Goal: Task Accomplishment & Management: Use online tool/utility

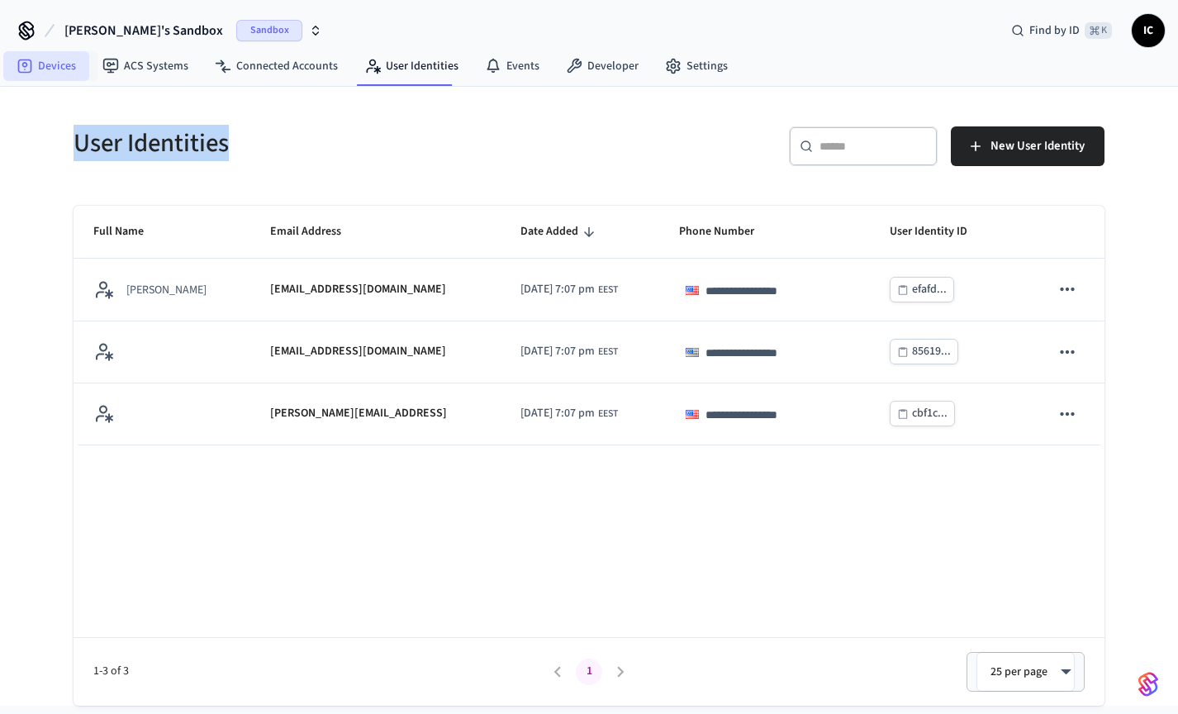
click at [61, 69] on link "Devices" at bounding box center [46, 66] width 86 height 30
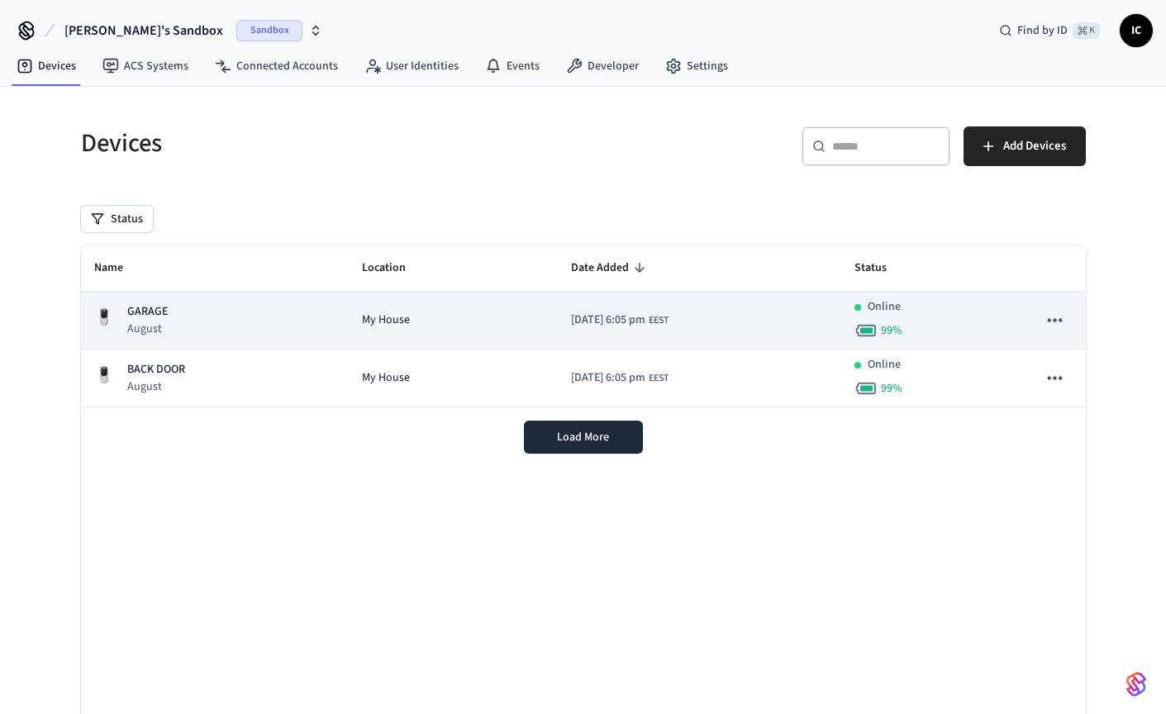
click at [238, 317] on div "GARAGE August" at bounding box center [214, 320] width 241 height 34
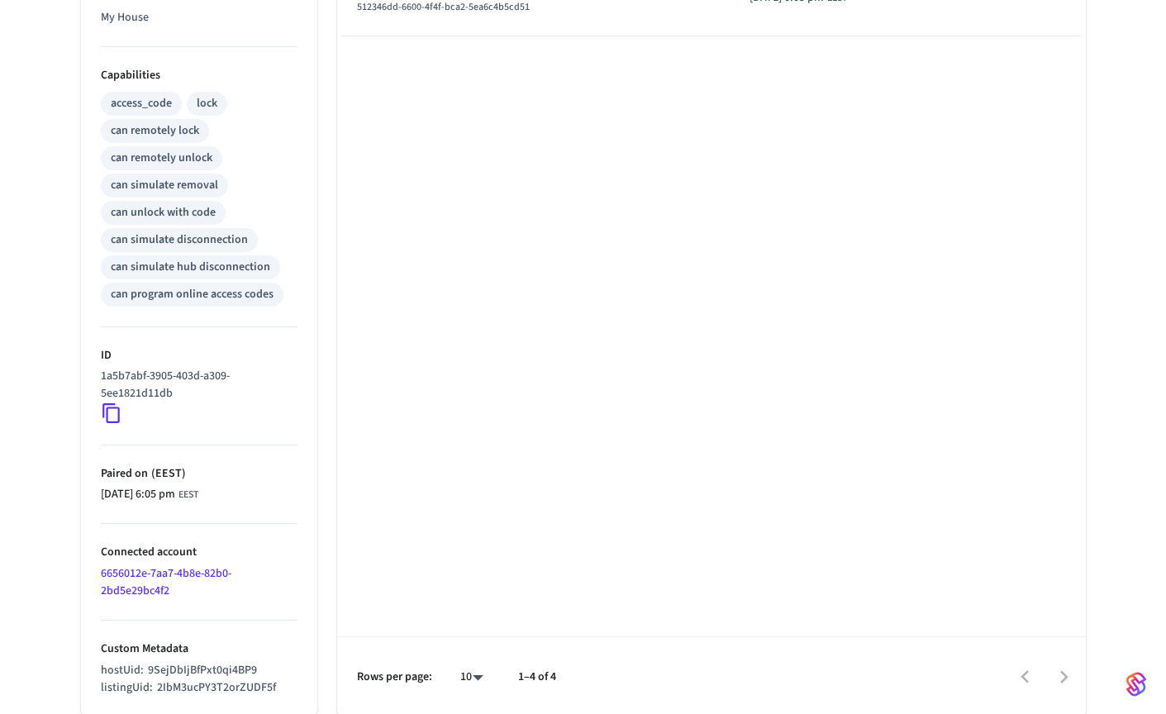
scroll to position [625, 0]
click at [169, 572] on link "6656012e-7aa7-4b8e-82b0-2bd5e29bc4f2" at bounding box center [166, 583] width 131 height 34
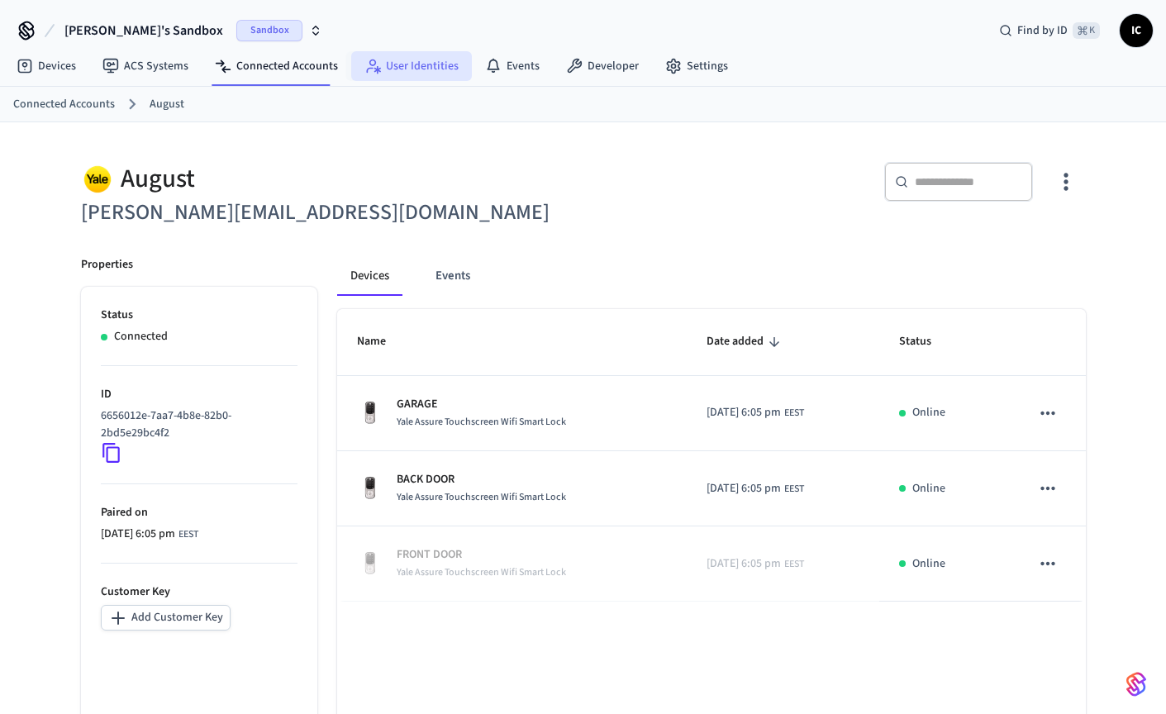
click at [429, 56] on link "User Identities" at bounding box center [411, 66] width 121 height 30
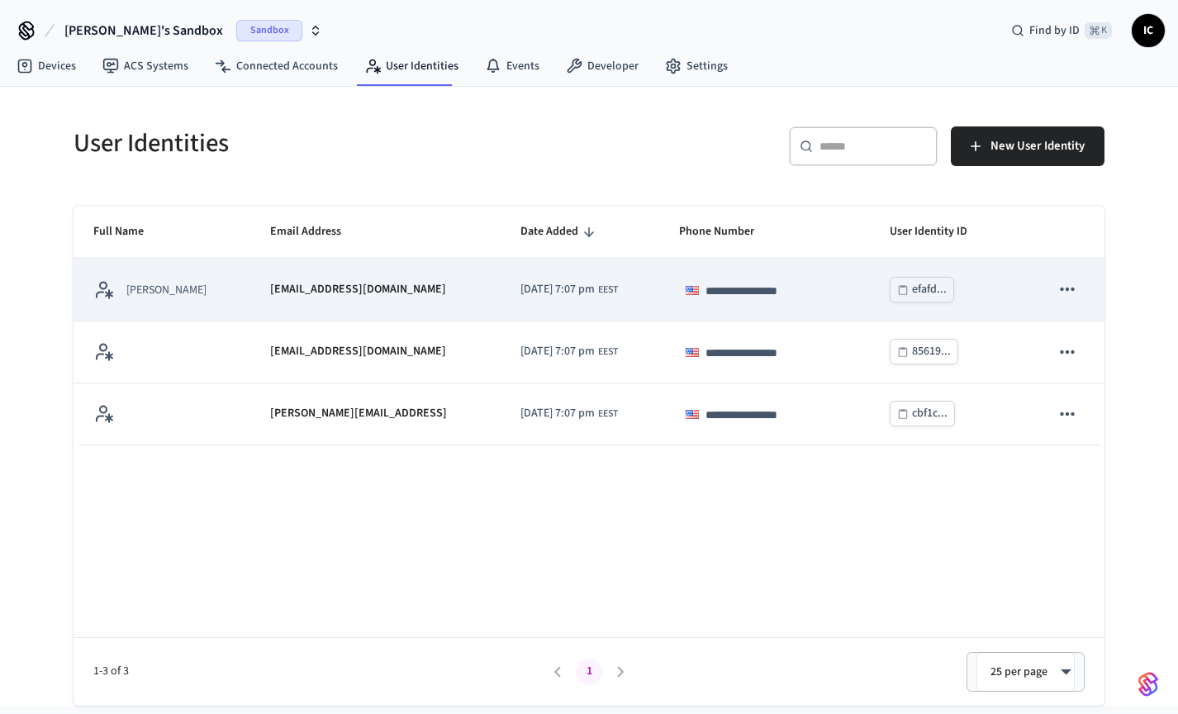
click at [506, 299] on td "[DATE] 7:07 pm EEST" at bounding box center [580, 290] width 159 height 62
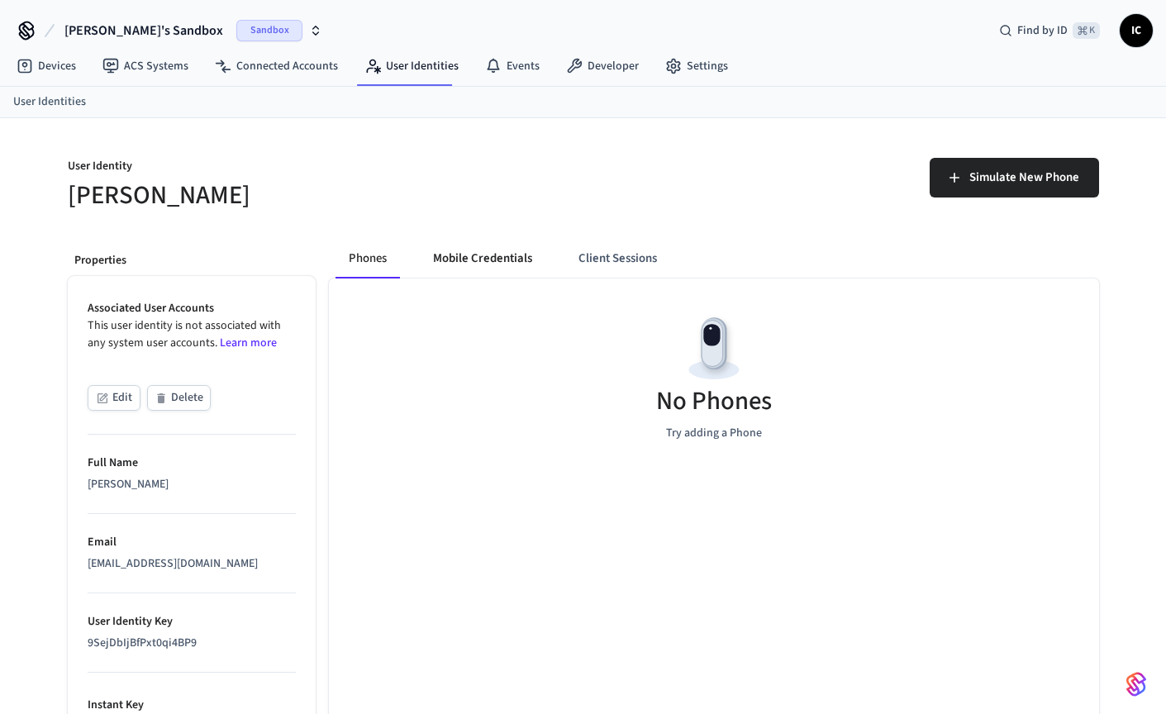
click at [485, 264] on button "Mobile Credentials" at bounding box center [483, 259] width 126 height 40
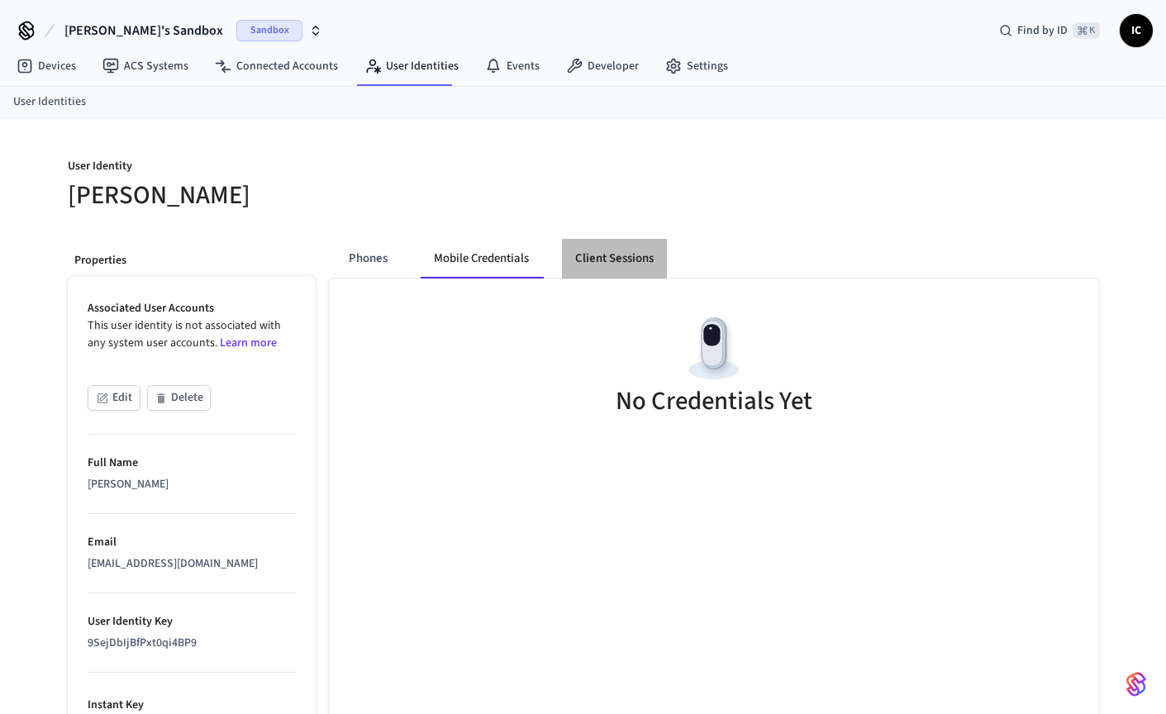
click at [631, 263] on button "Client Sessions" at bounding box center [614, 259] width 105 height 40
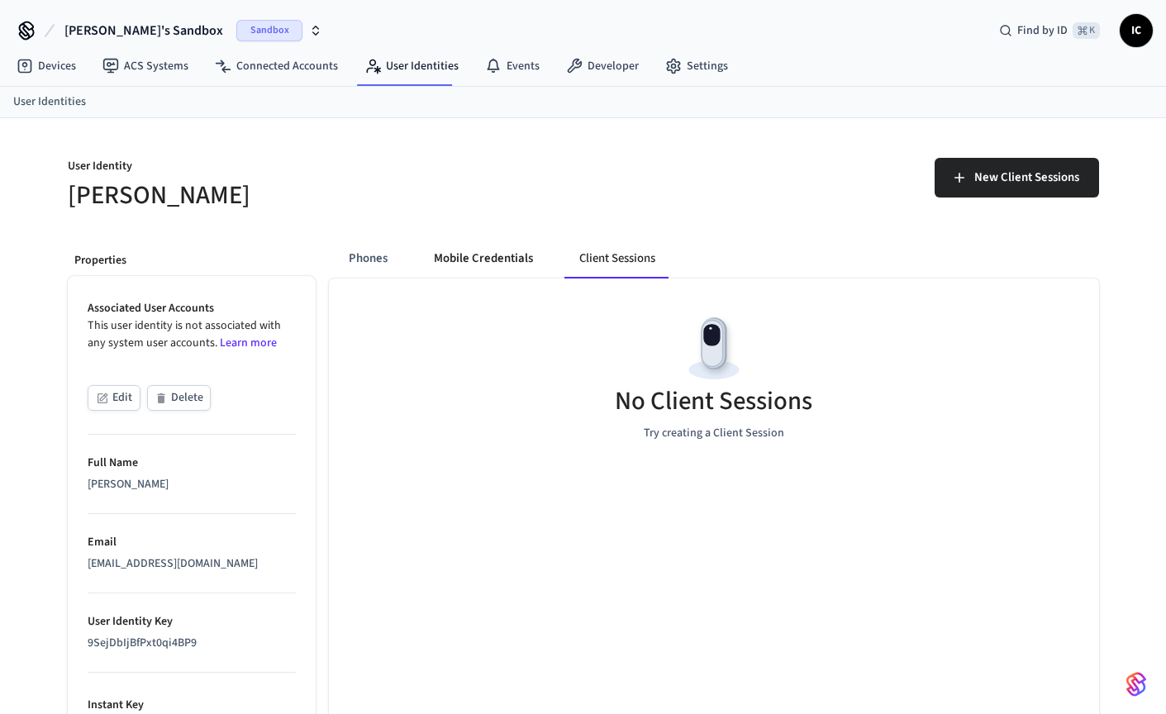
click at [481, 265] on button "Mobile Credentials" at bounding box center [484, 259] width 126 height 40
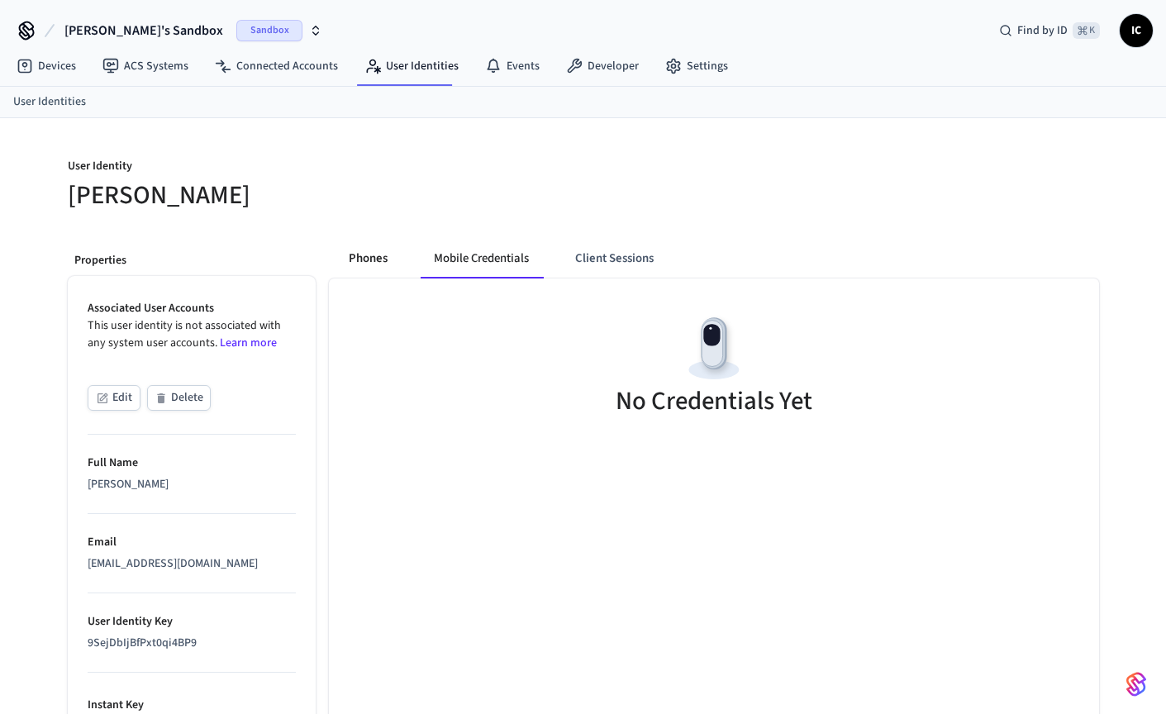
click at [365, 264] on button "Phones" at bounding box center [367, 259] width 65 height 40
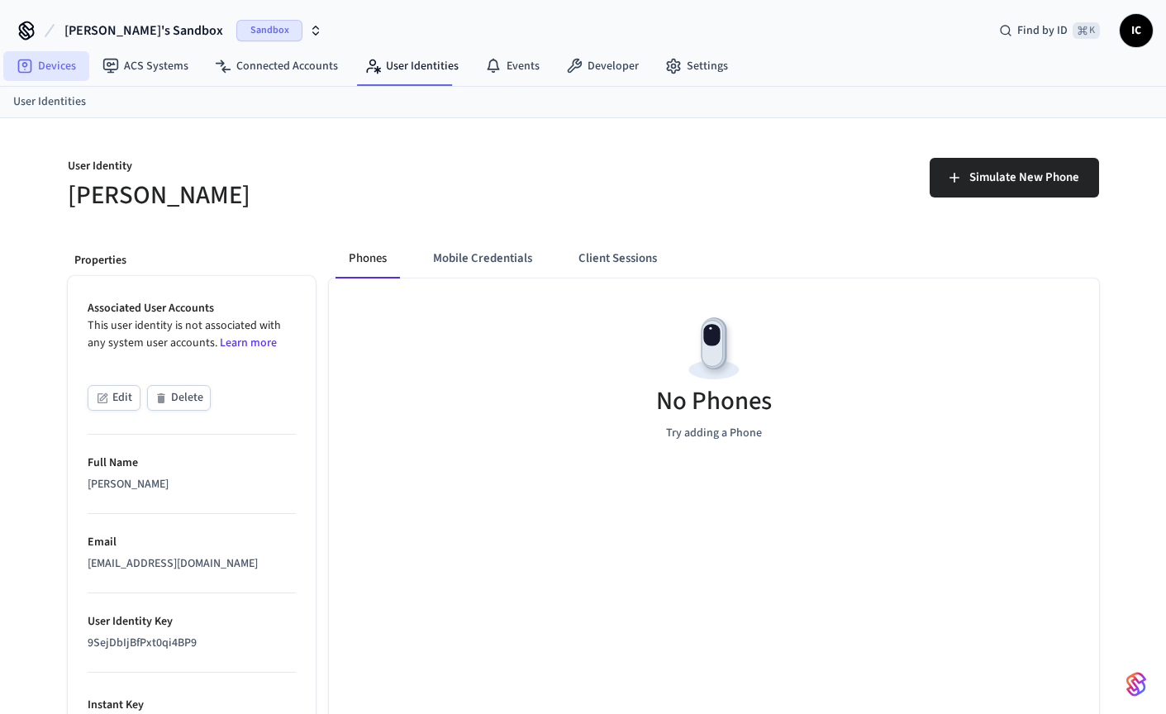
click at [58, 67] on link "Devices" at bounding box center [46, 66] width 86 height 30
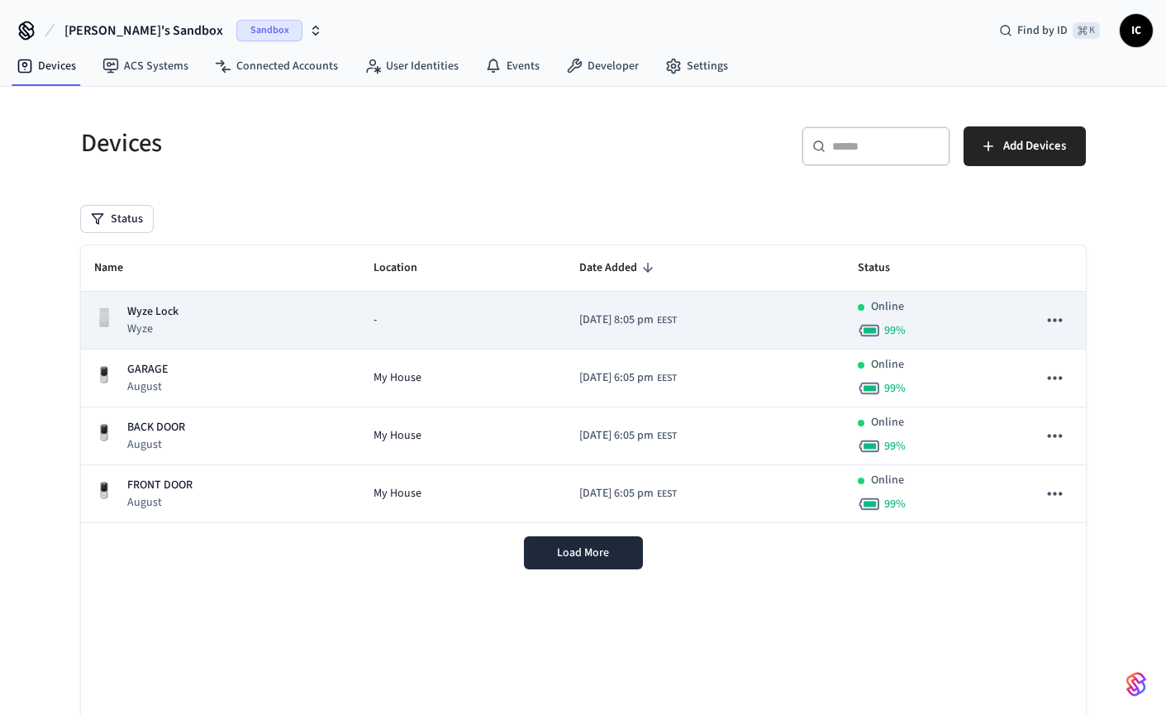
click at [1051, 326] on icon "sticky table" at bounding box center [1054, 319] width 21 height 21
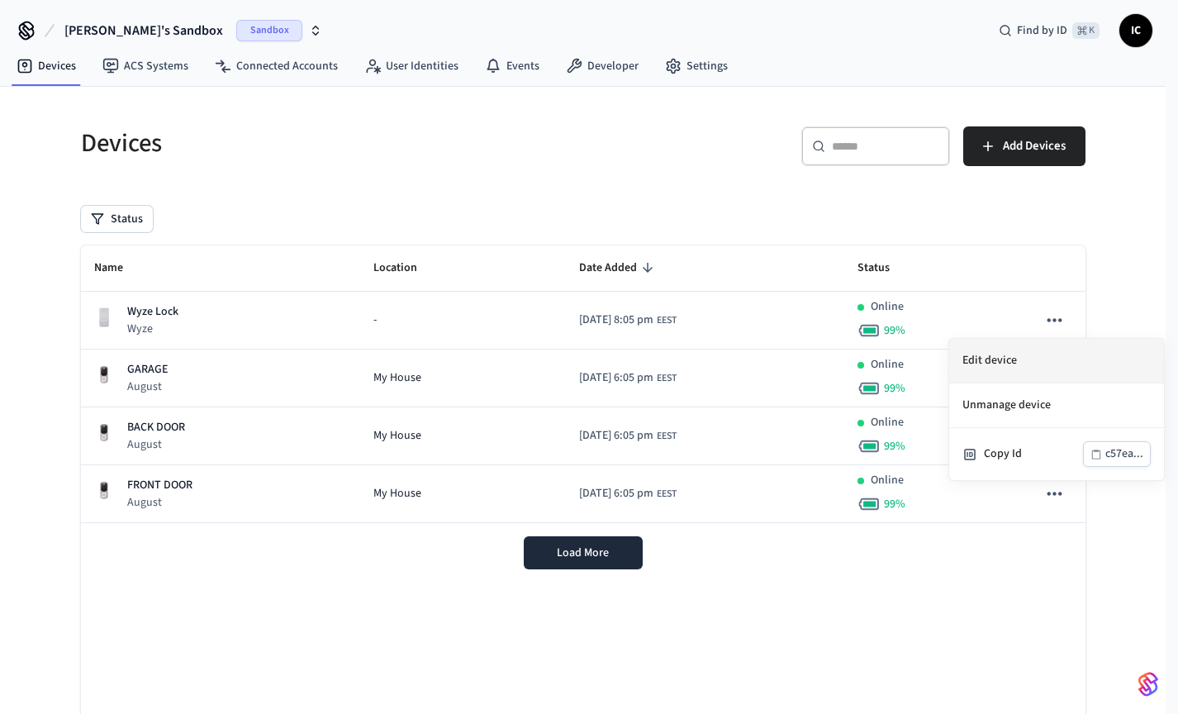
click at [1016, 362] on li "Edit device" at bounding box center [1056, 361] width 215 height 45
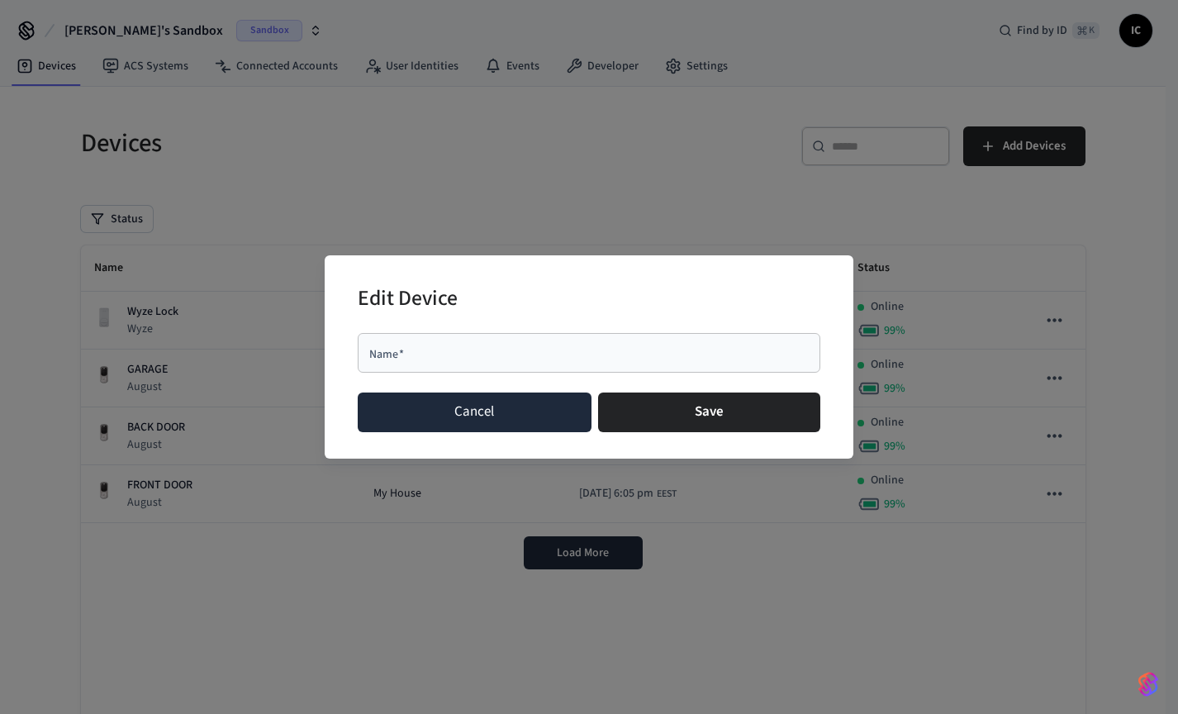
click at [469, 403] on button "Cancel" at bounding box center [475, 412] width 234 height 40
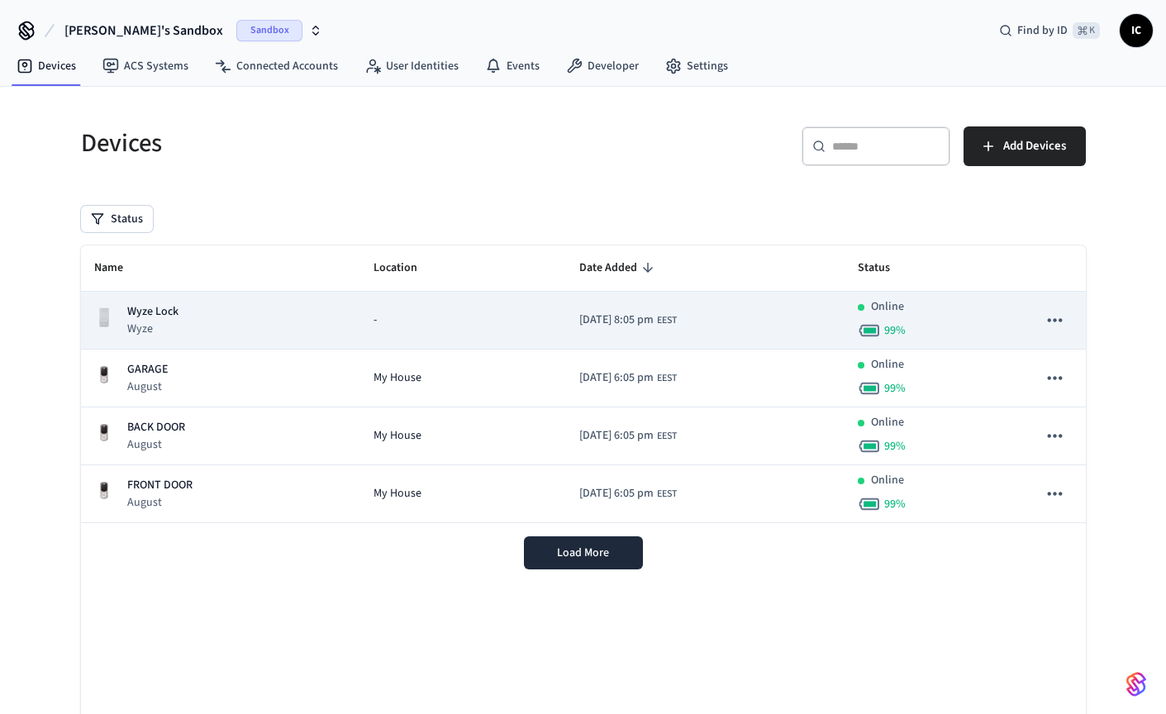
click at [1053, 319] on icon "sticky table" at bounding box center [1054, 319] width 21 height 21
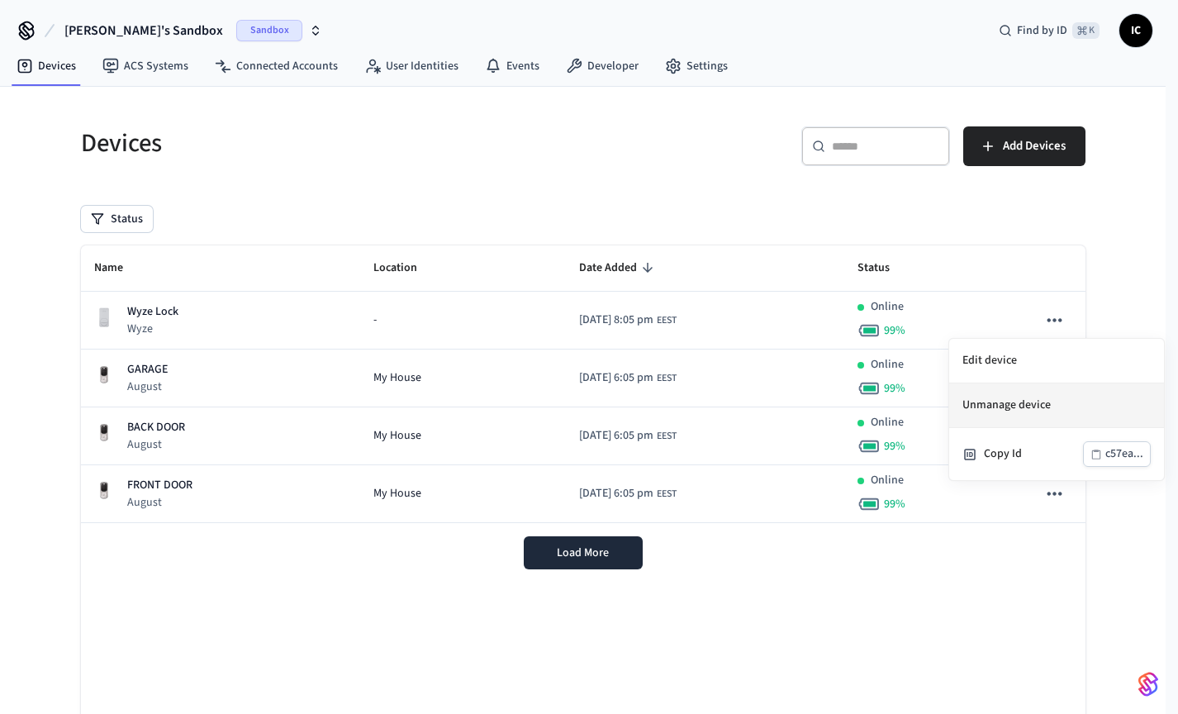
click at [996, 407] on li "Unmanage device" at bounding box center [1056, 405] width 215 height 45
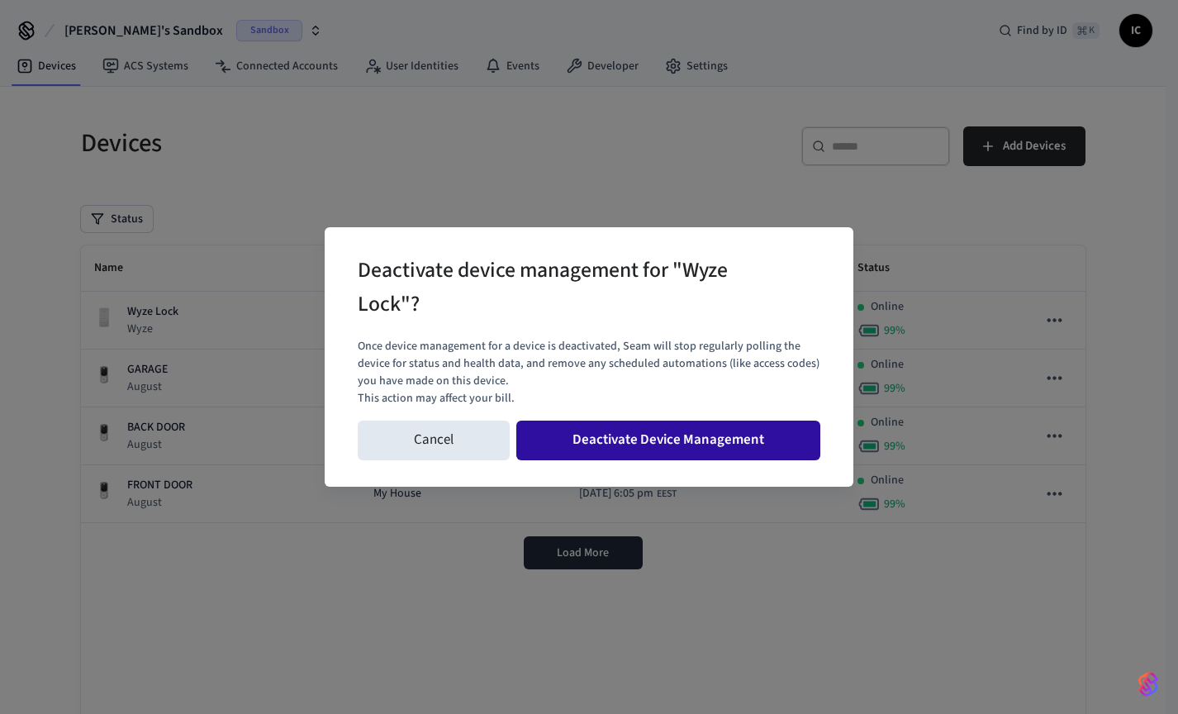
click at [680, 445] on button "Deactivate Device Management" at bounding box center [668, 441] width 304 height 40
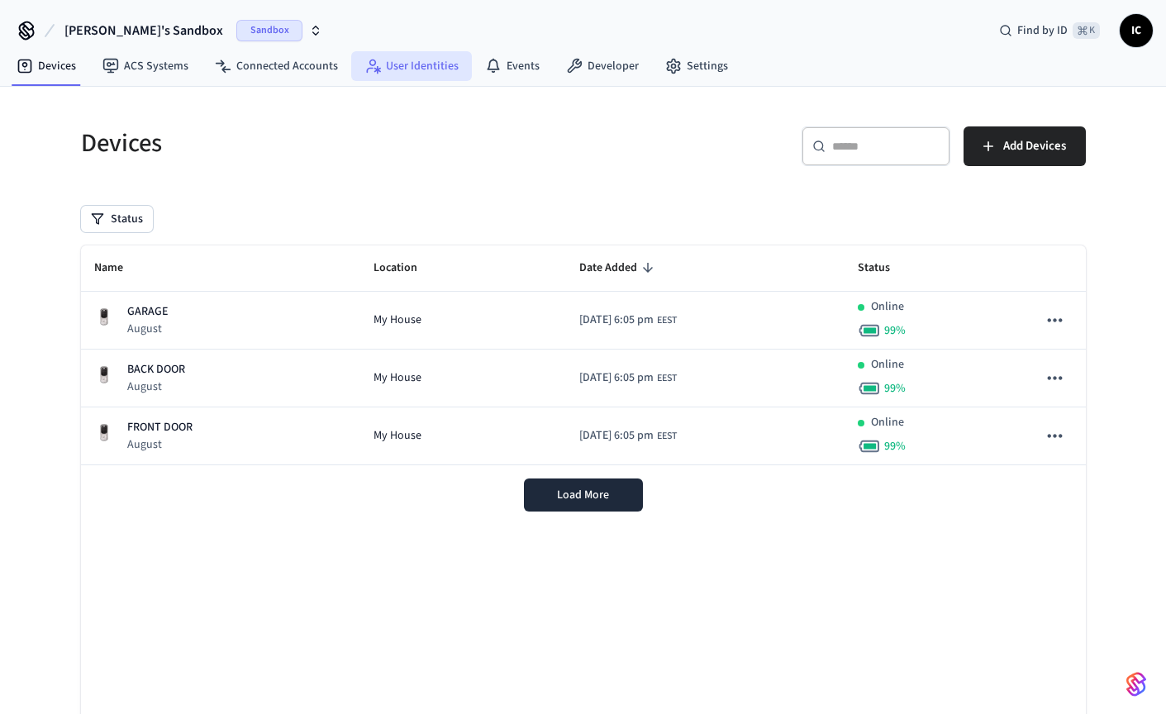
click at [427, 75] on link "User Identities" at bounding box center [411, 66] width 121 height 30
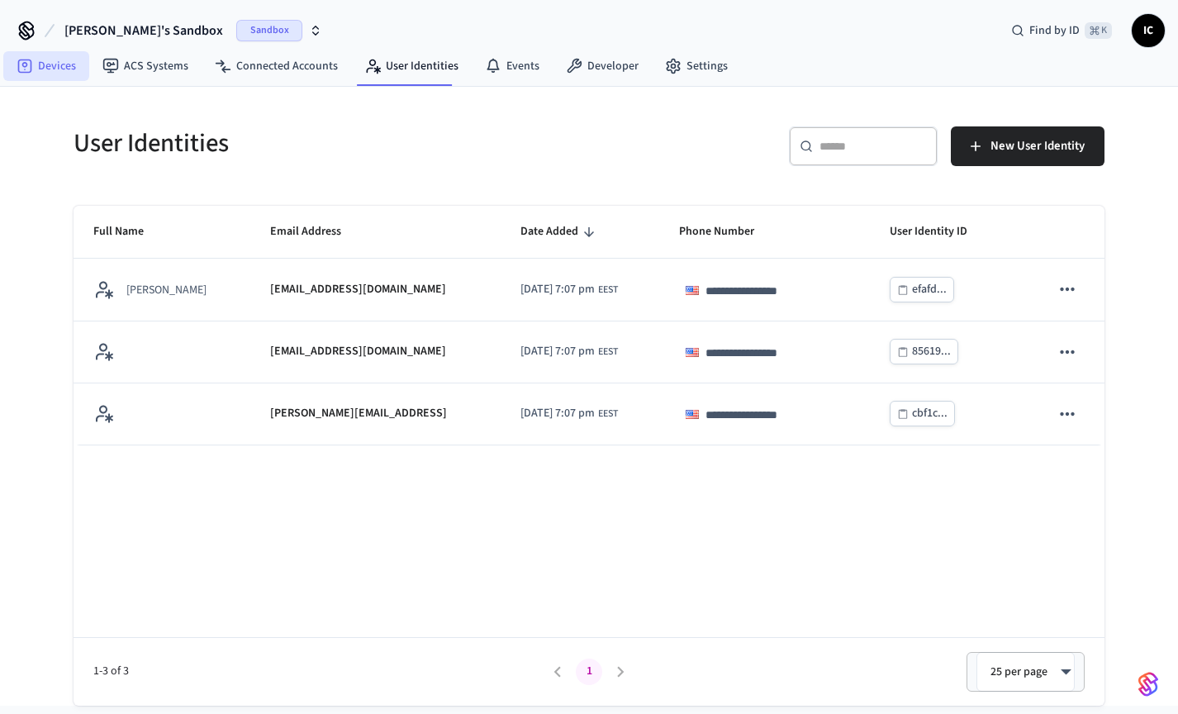
click at [56, 69] on link "Devices" at bounding box center [46, 66] width 86 height 30
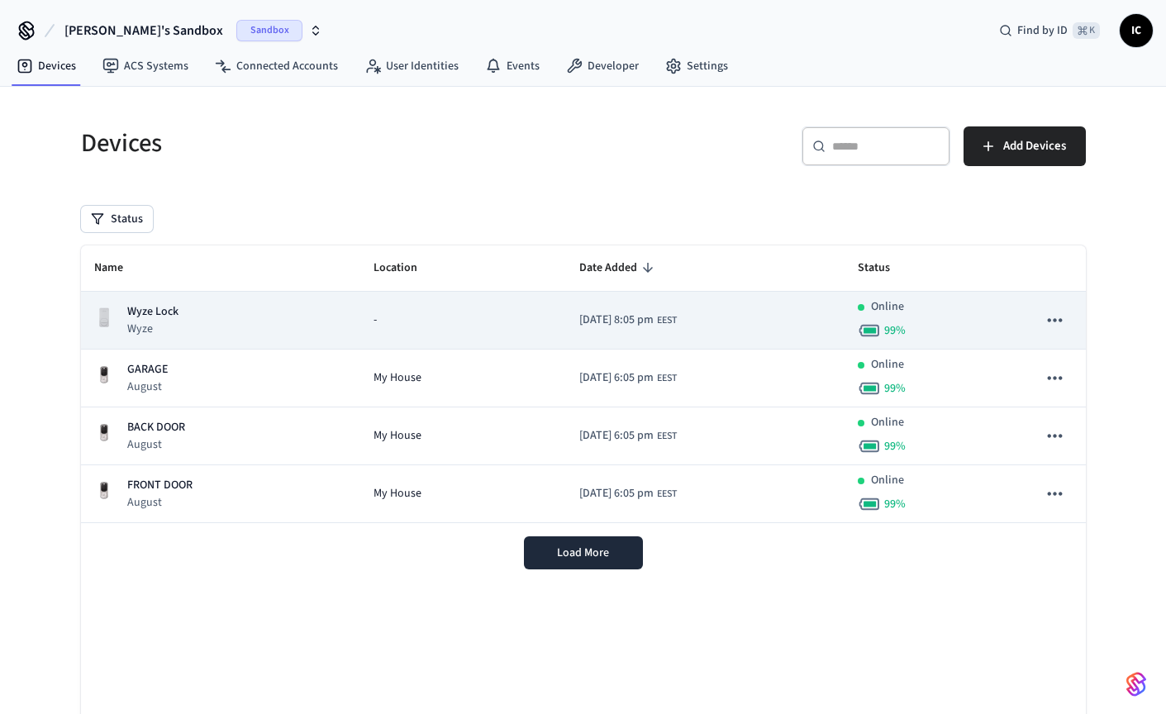
click at [213, 331] on div "Wyze Lock Wyze" at bounding box center [221, 320] width 254 height 34
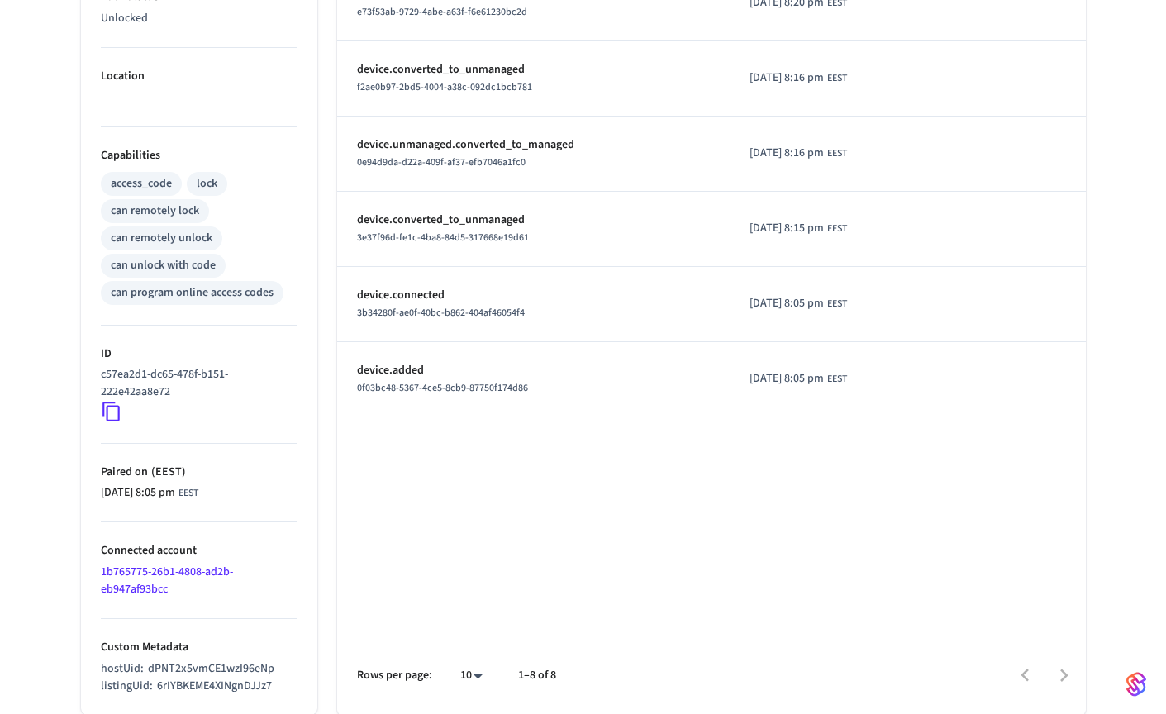
scroll to position [546, 0]
drag, startPoint x: 98, startPoint y: 646, endPoint x: 254, endPoint y: 659, distance: 155.8
click at [235, 658] on ul "Type Wyze Status Online Battery 99 % Lock Status Unlocked Location — Capabiliti…" at bounding box center [199, 220] width 236 height 988
drag, startPoint x: 273, startPoint y: 682, endPoint x: 92, endPoint y: 663, distance: 181.9
click at [92, 663] on ul "Type Wyze Status Online Battery 99 % Lock Status Unlocked Location — Capabiliti…" at bounding box center [199, 220] width 236 height 988
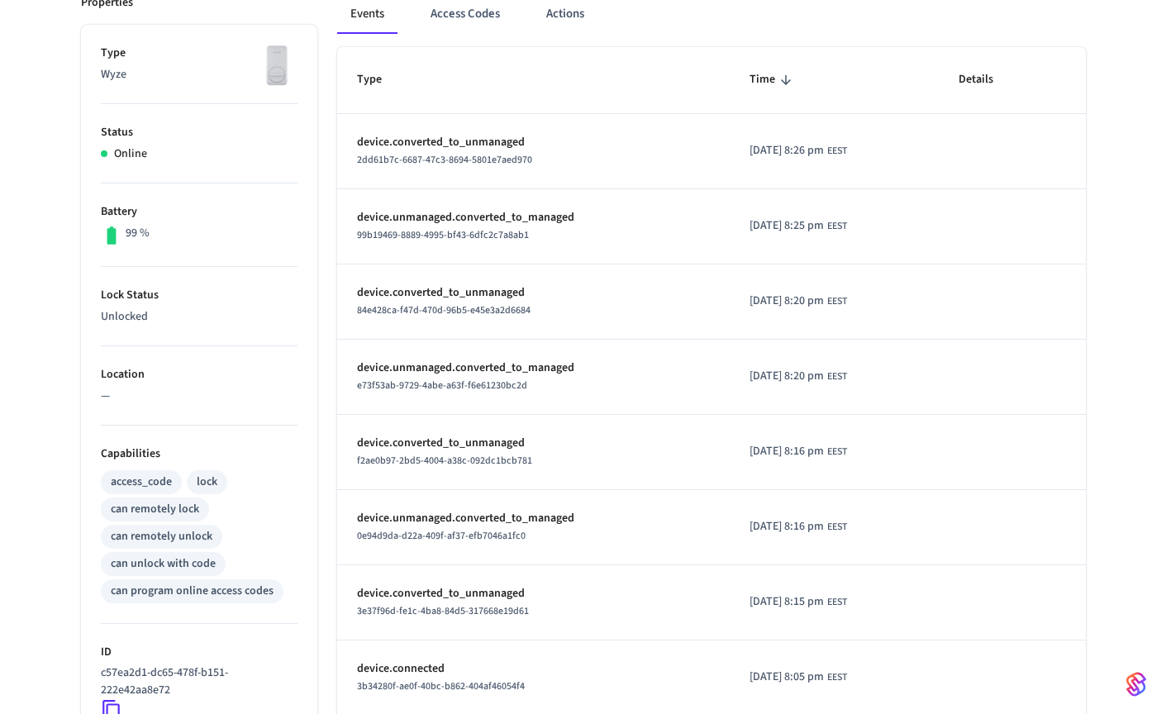
scroll to position [0, 0]
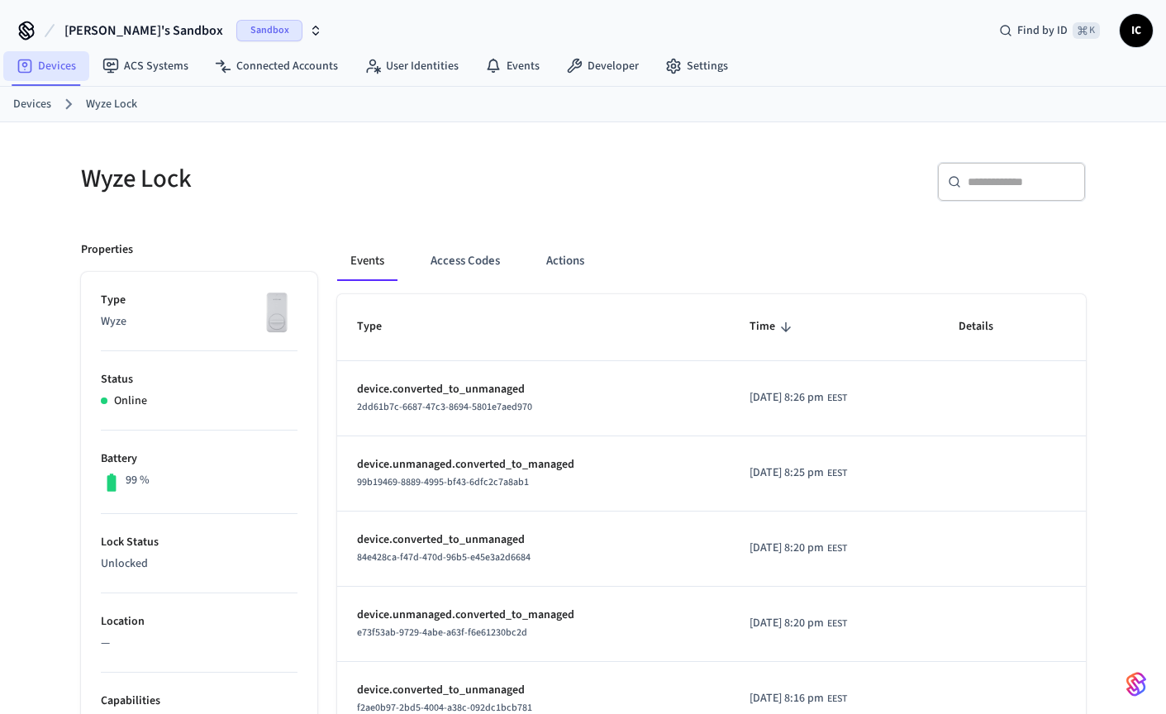
click at [41, 61] on link "Devices" at bounding box center [46, 66] width 86 height 30
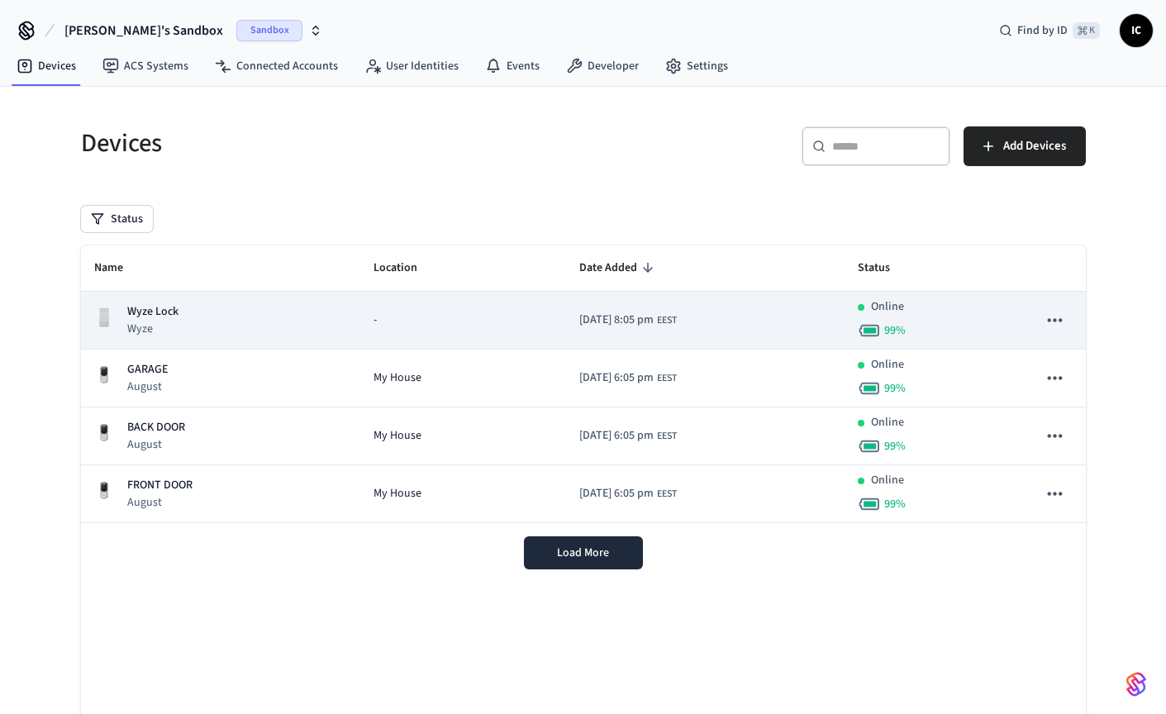
click at [269, 311] on div "Wyze Lock Wyze" at bounding box center [221, 320] width 254 height 34
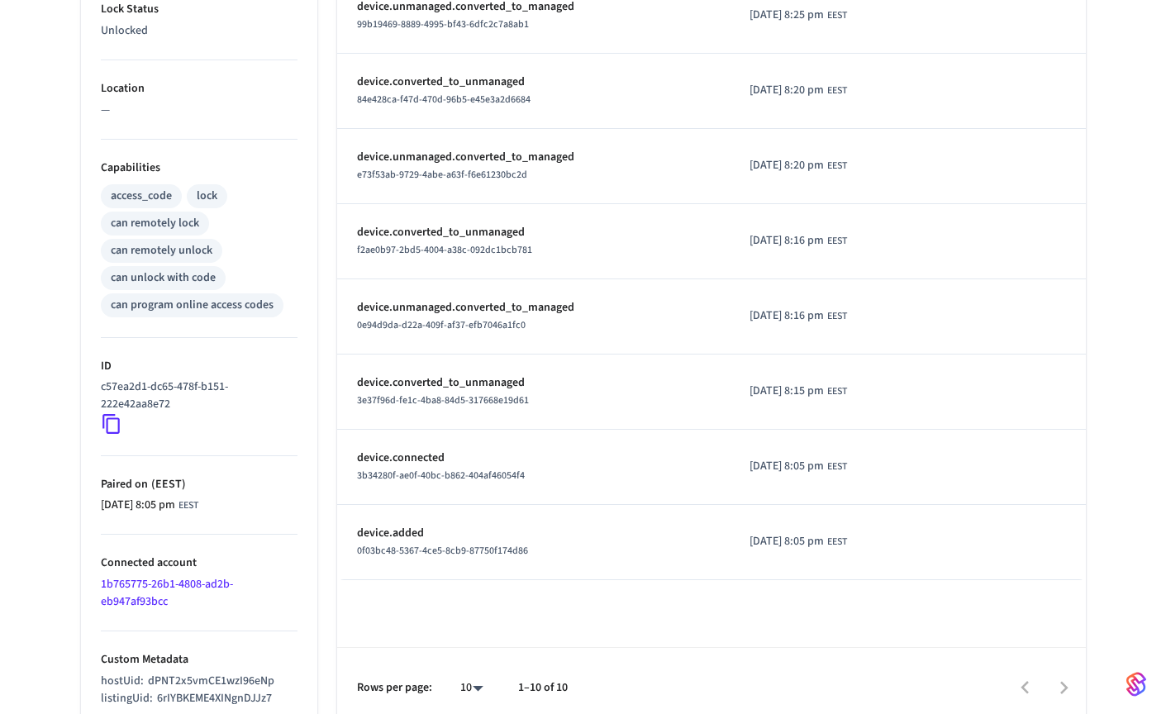
scroll to position [546, 0]
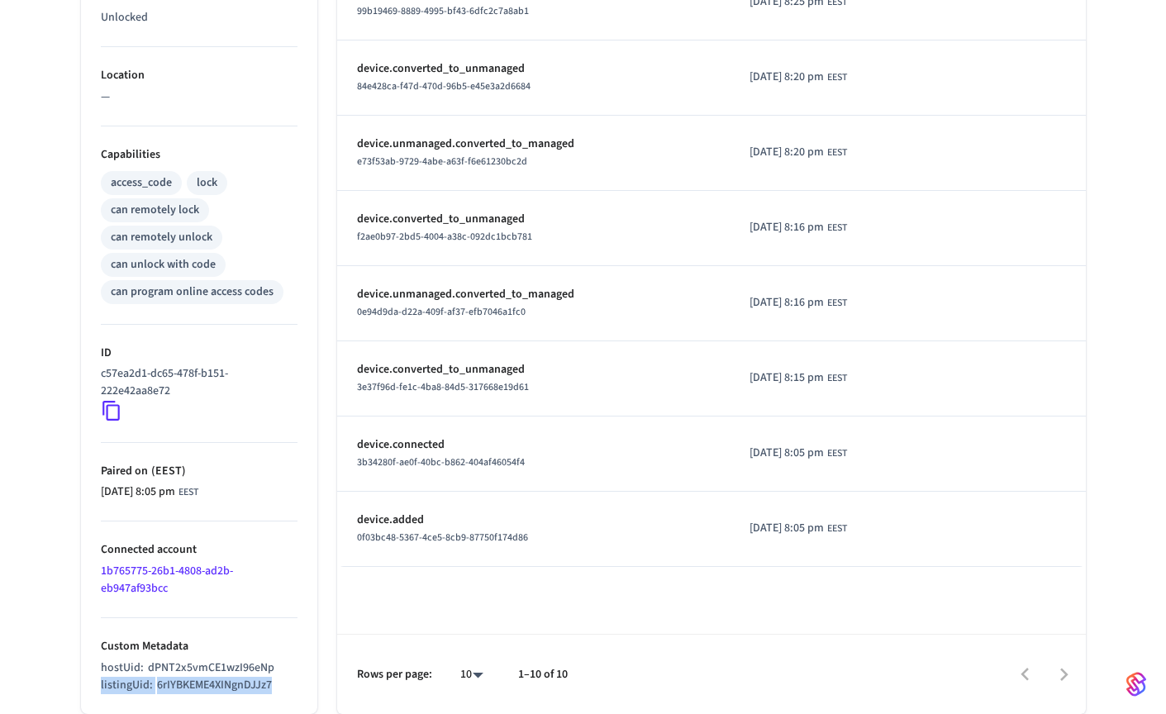
drag, startPoint x: 94, startPoint y: 684, endPoint x: 307, endPoint y: 683, distance: 213.2
click at [307, 684] on ul "Type Wyze Status Online Battery 99 % Lock Status Unlocked Location — Capabiliti…" at bounding box center [199, 220] width 236 height 988
drag, startPoint x: 277, startPoint y: 666, endPoint x: 92, endPoint y: 666, distance: 185.1
click at [150, 665] on div "hostUid : dPNT2x5vmCE1wzI96eNp" at bounding box center [199, 667] width 197 height 17
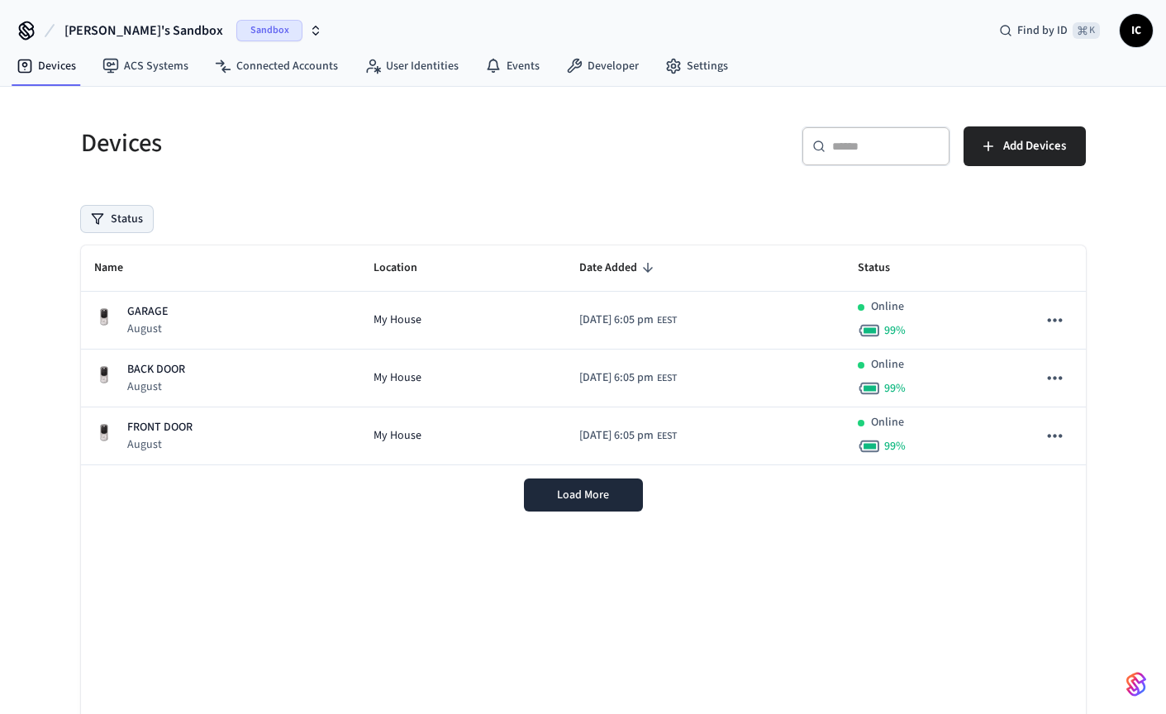
click at [136, 222] on button "Status" at bounding box center [117, 219] width 72 height 26
click at [115, 331] on label "Unmanaged" at bounding box center [185, 327] width 140 height 20
click at [105, 331] on button "Unmanaged" at bounding box center [98, 327] width 13 height 13
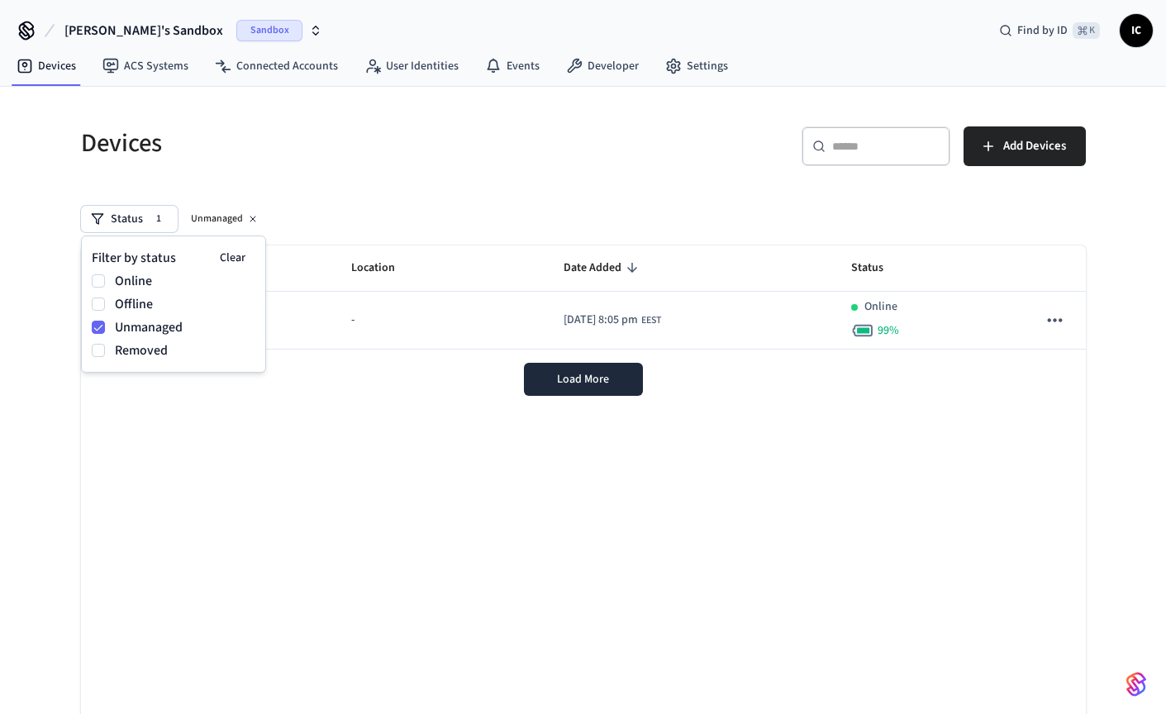
click at [526, 126] on h5 "Devices" at bounding box center [327, 143] width 492 height 34
click at [253, 218] on icon at bounding box center [253, 219] width 10 height 10
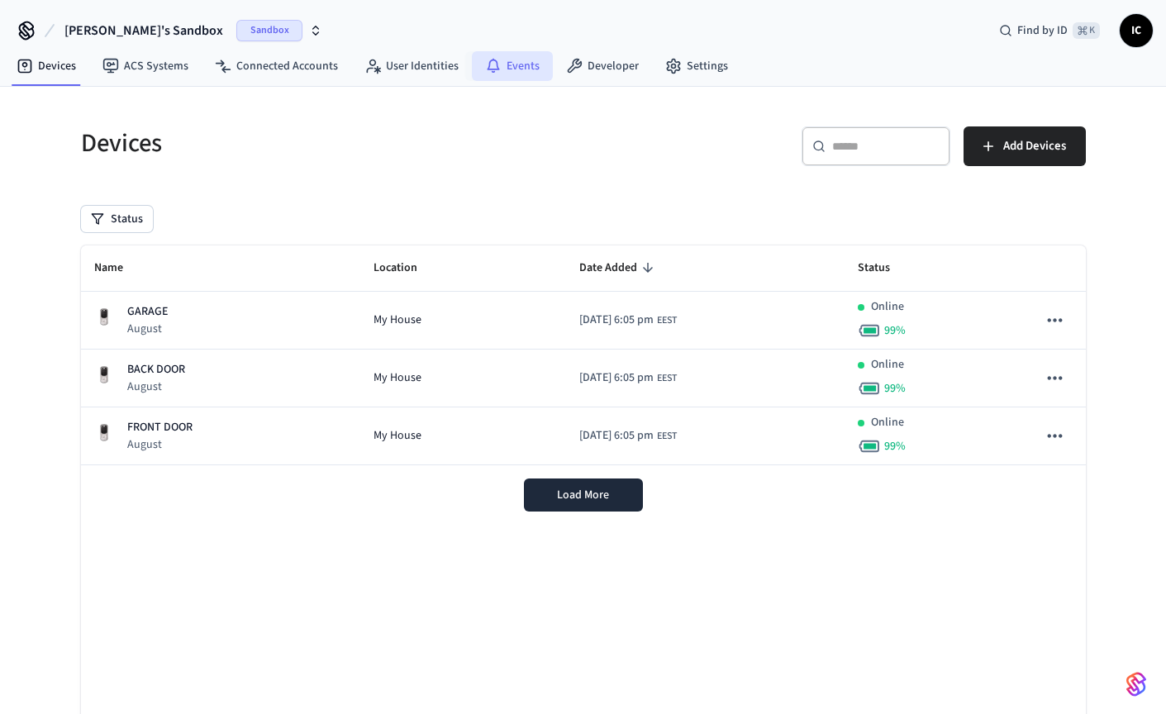
click at [502, 66] on link "Events" at bounding box center [512, 66] width 81 height 30
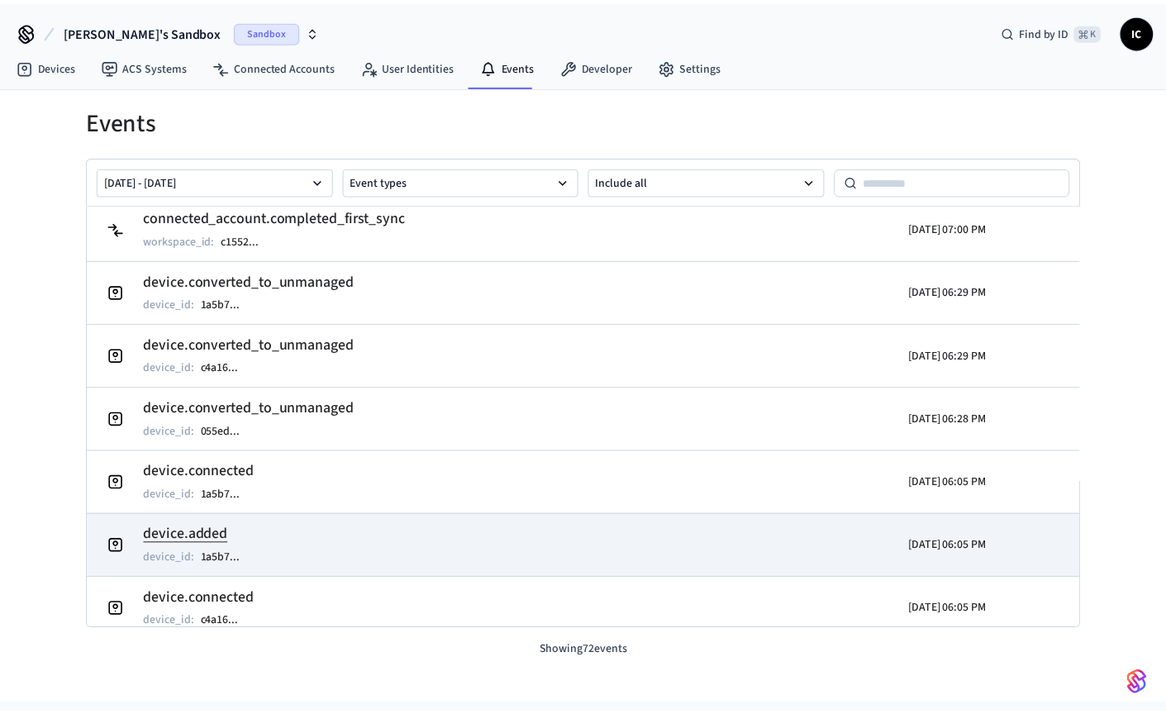
scroll to position [1210, 0]
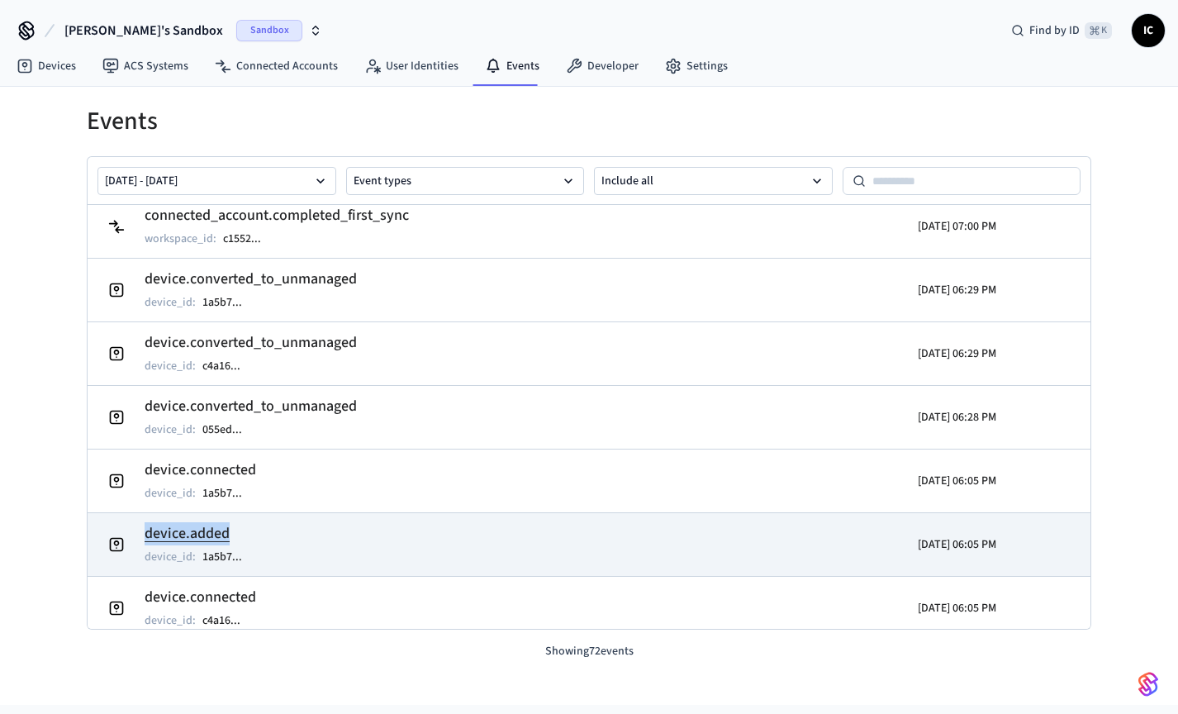
drag, startPoint x: 250, startPoint y: 534, endPoint x: 131, endPoint y: 530, distance: 118.2
click at [131, 530] on td "device.added device_id : 1a5b7 ..." at bounding box center [426, 544] width 651 height 46
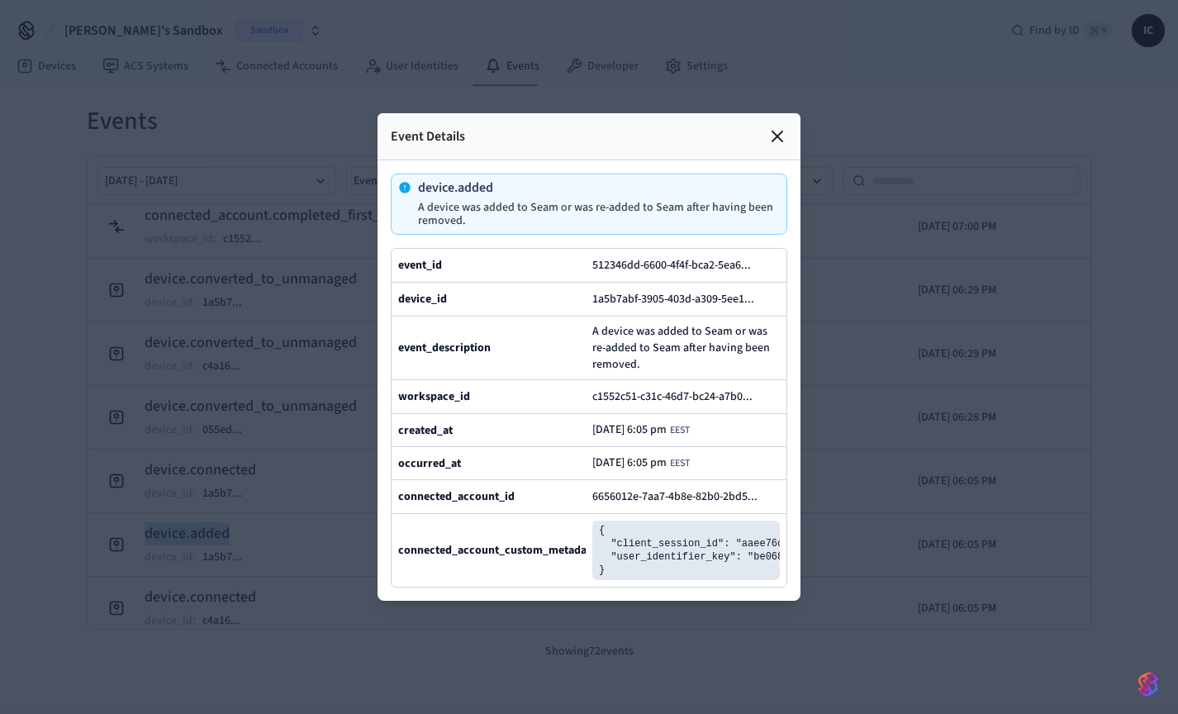
click at [787, 126] on icon at bounding box center [778, 136] width 20 height 20
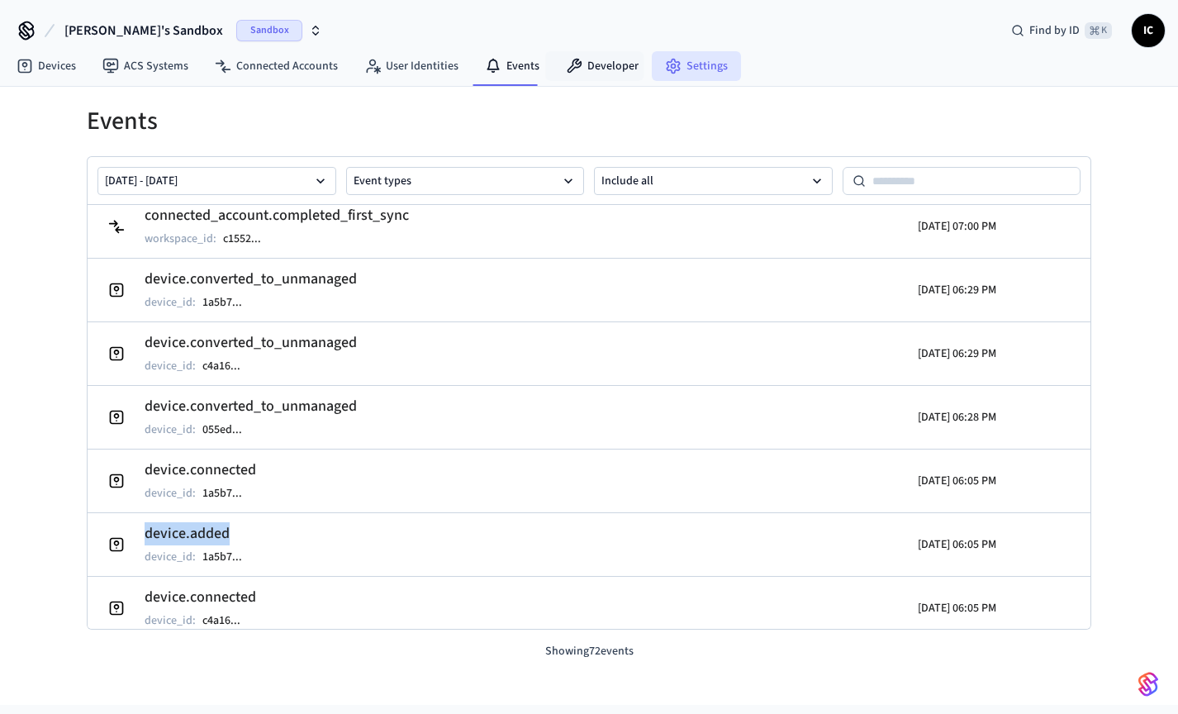
click at [722, 64] on link "Settings" at bounding box center [696, 66] width 89 height 30
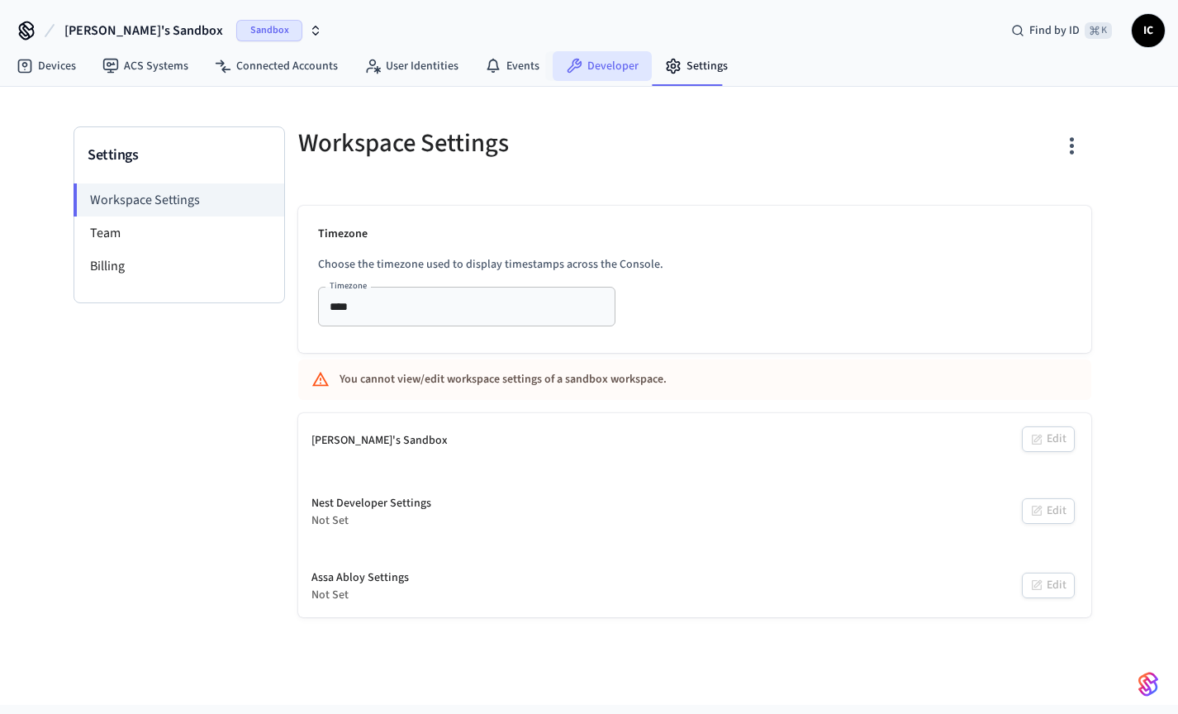
click at [611, 68] on link "Developer" at bounding box center [602, 66] width 99 height 30
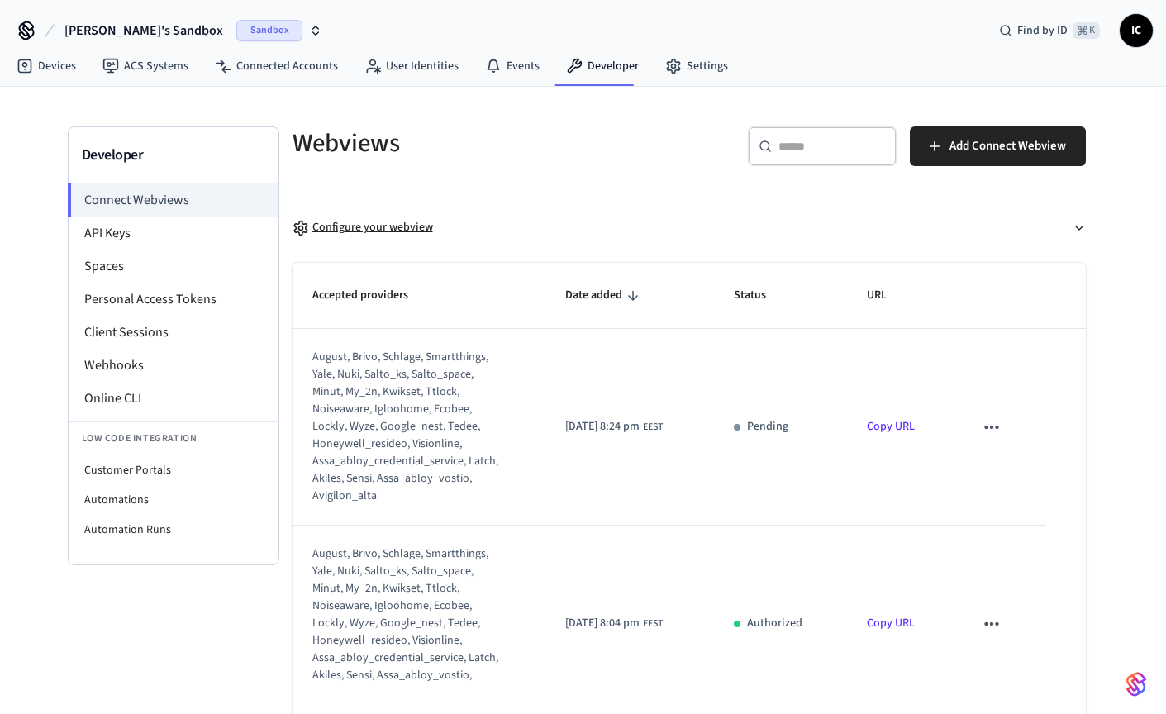
click at [390, 221] on div "Configure your webview" at bounding box center [362, 227] width 140 height 17
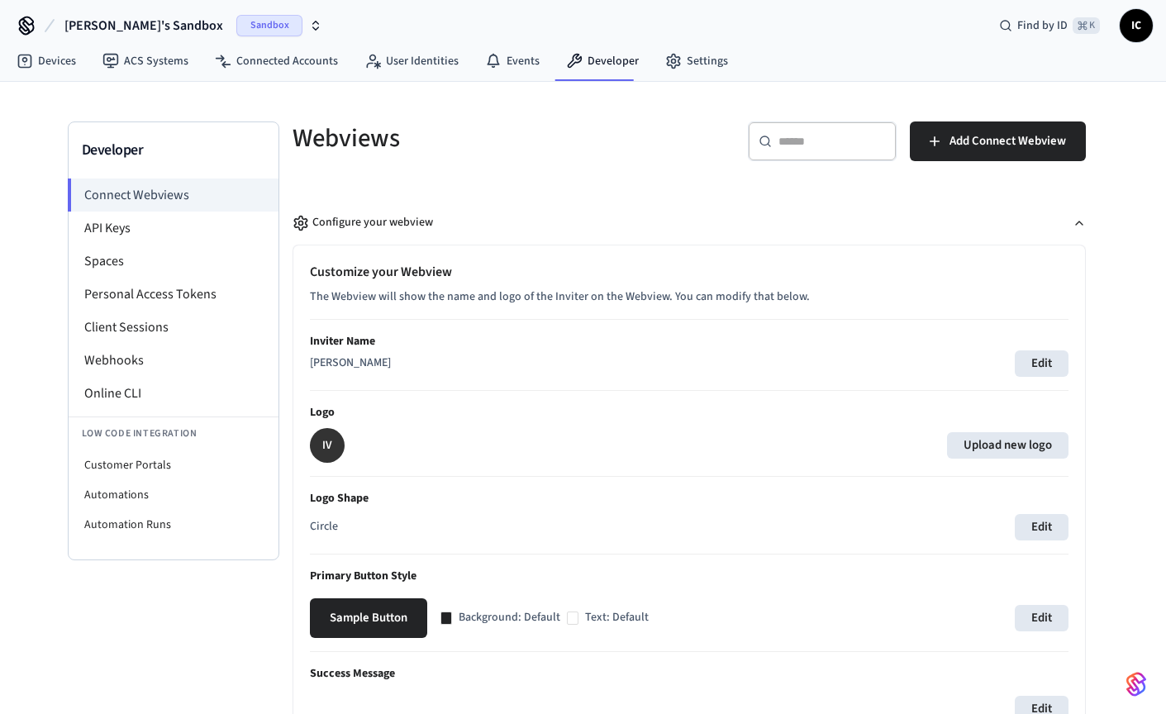
scroll to position [7, 0]
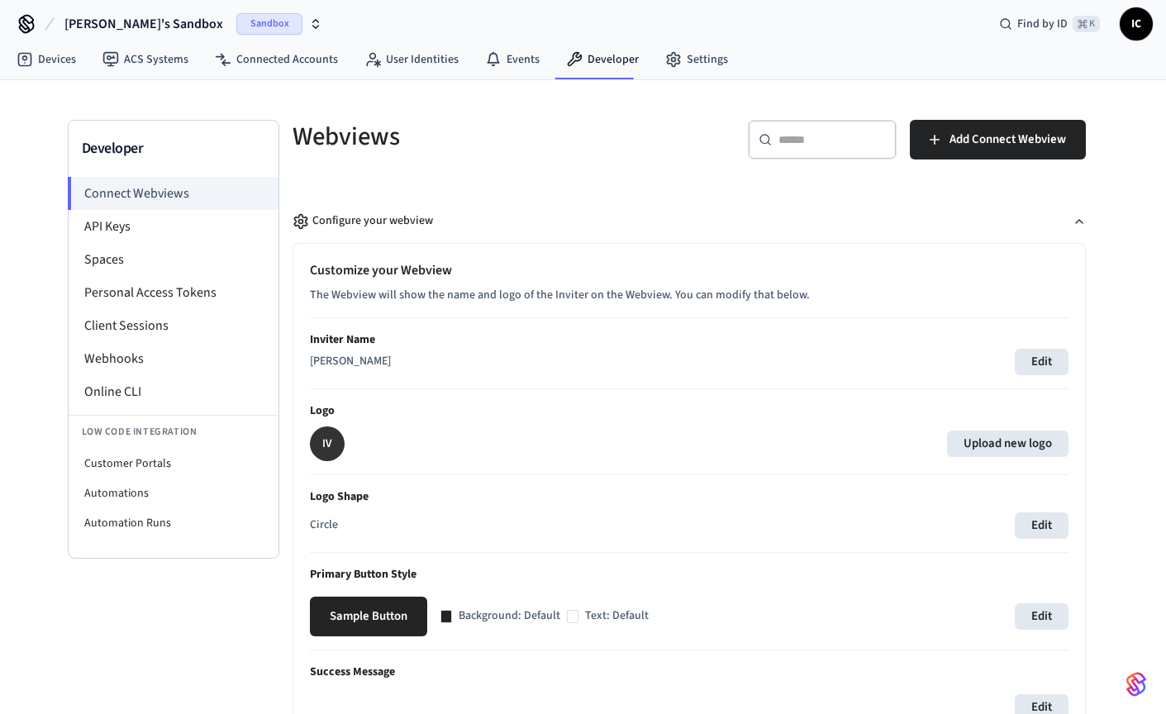
click at [414, 292] on p "The Webview will show the name and logo of the Inviter on the Webview. You can …" at bounding box center [689, 295] width 758 height 17
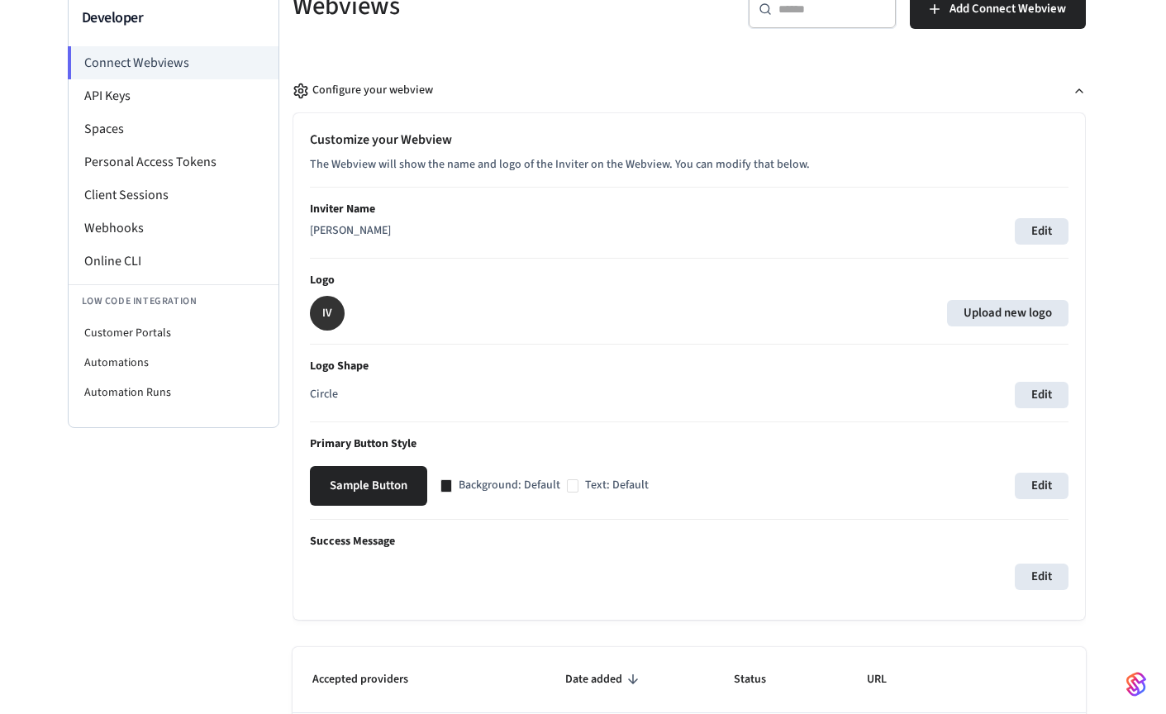
scroll to position [0, 0]
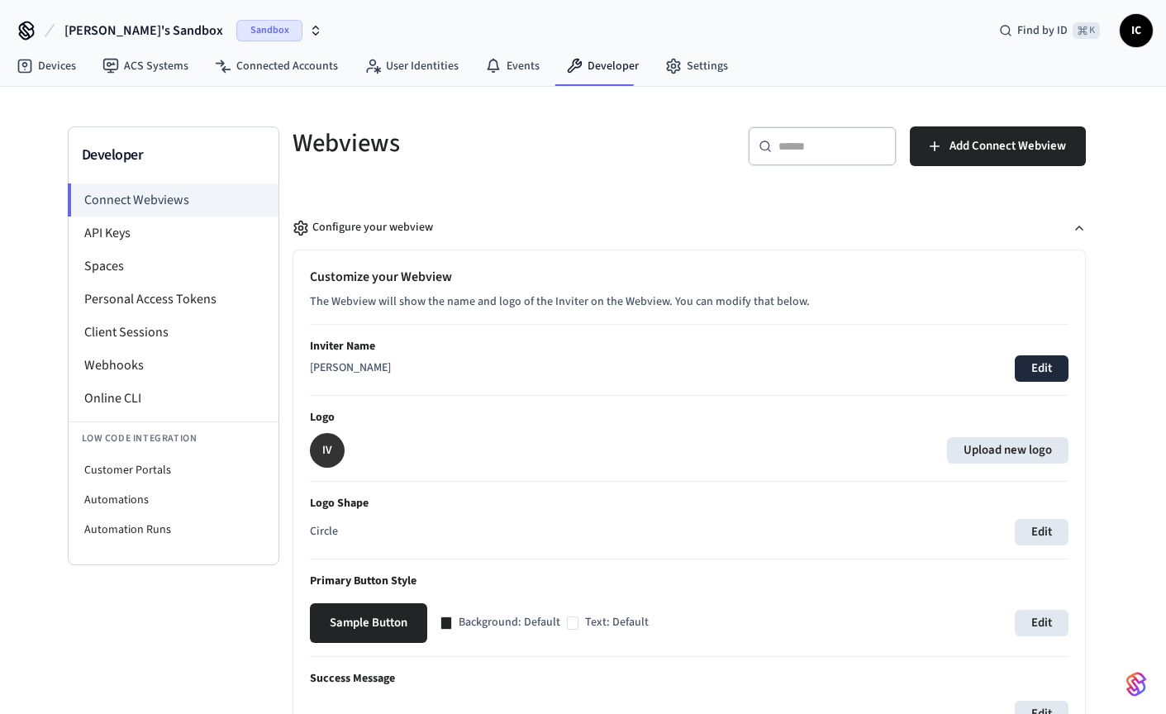
click at [1021, 366] on button "Edit" at bounding box center [1042, 368] width 54 height 26
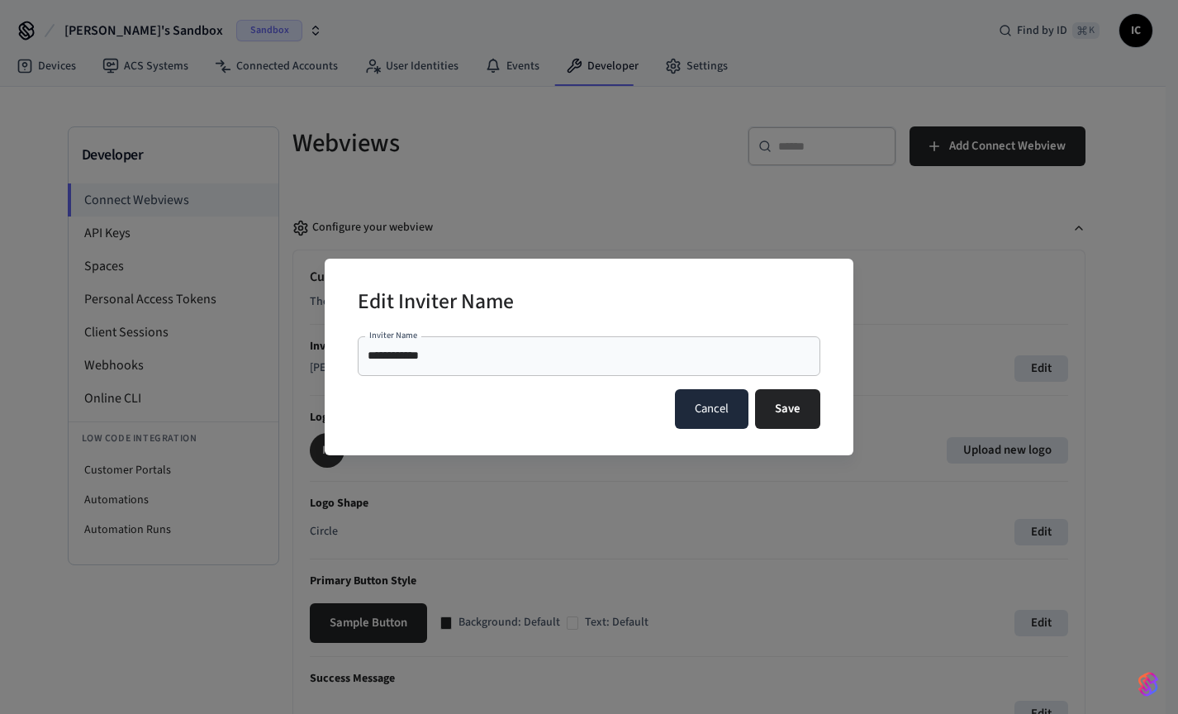
click at [685, 409] on button "Cancel" at bounding box center [712, 409] width 74 height 40
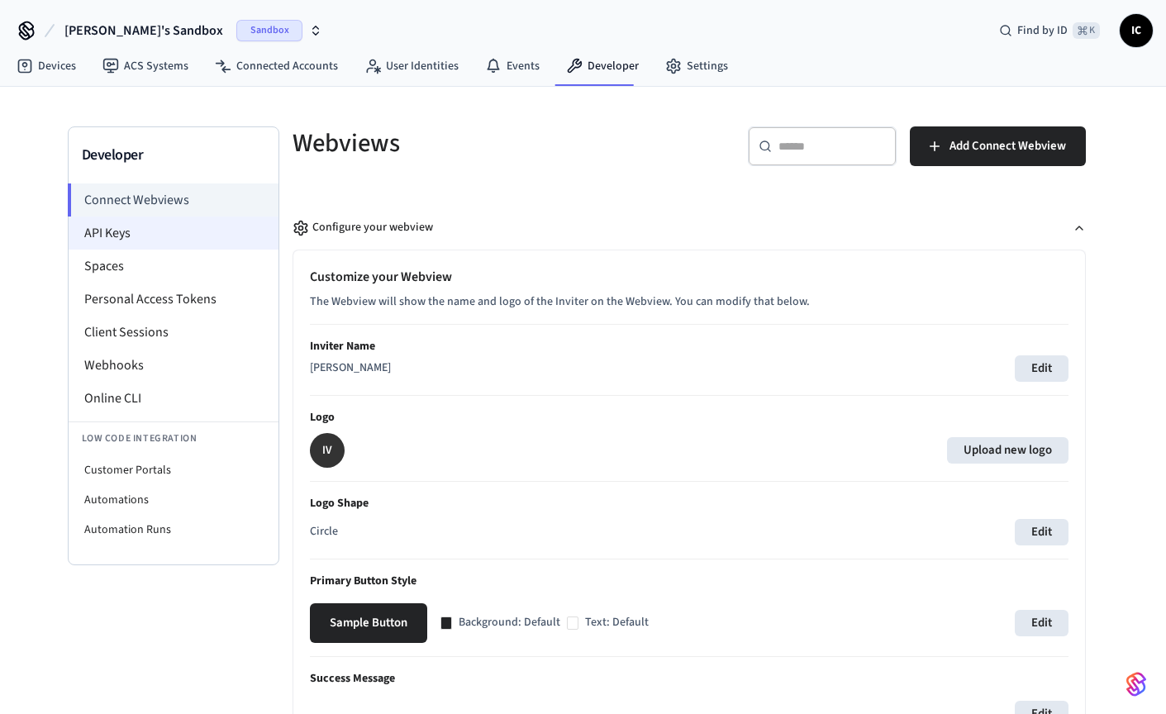
click at [146, 234] on li "API Keys" at bounding box center [174, 232] width 210 height 33
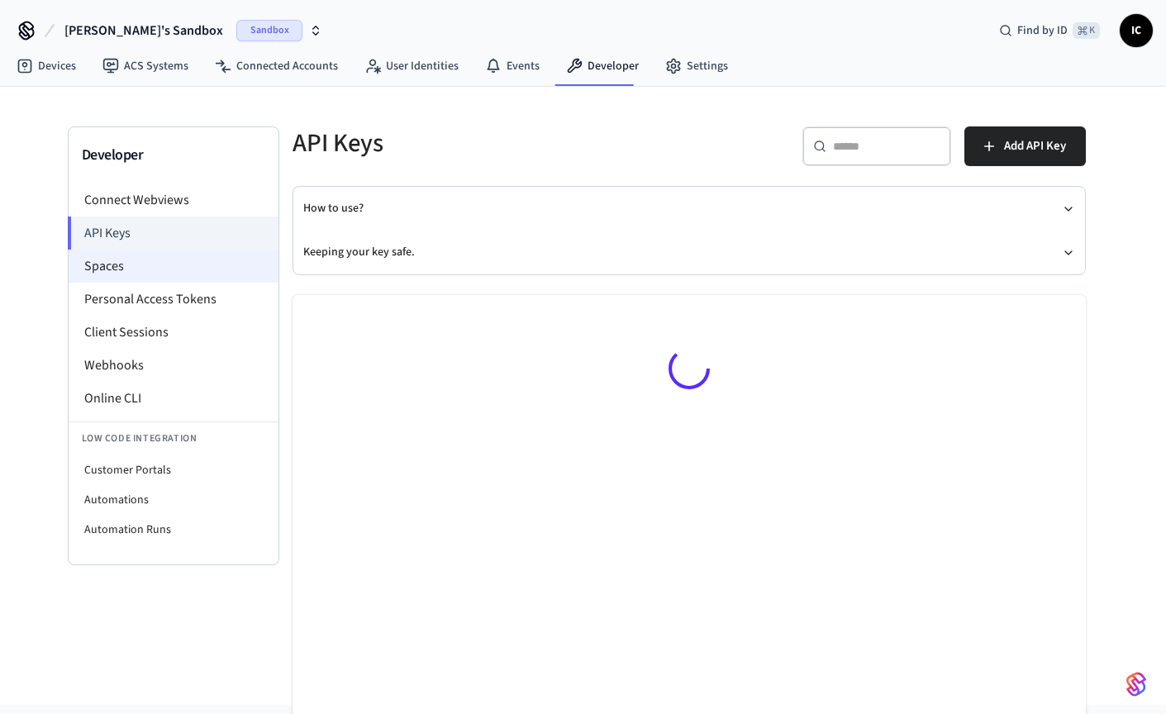
click at [158, 258] on li "Spaces" at bounding box center [174, 266] width 210 height 33
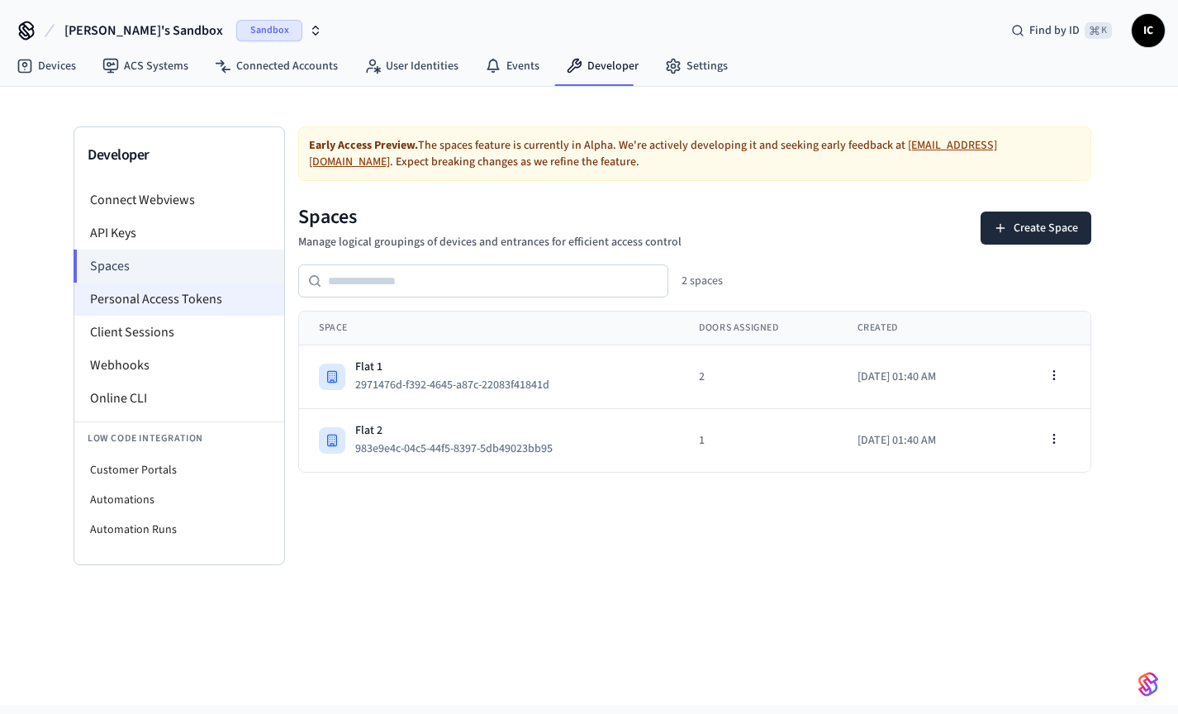
click at [165, 293] on li "Personal Access Tokens" at bounding box center [179, 299] width 210 height 33
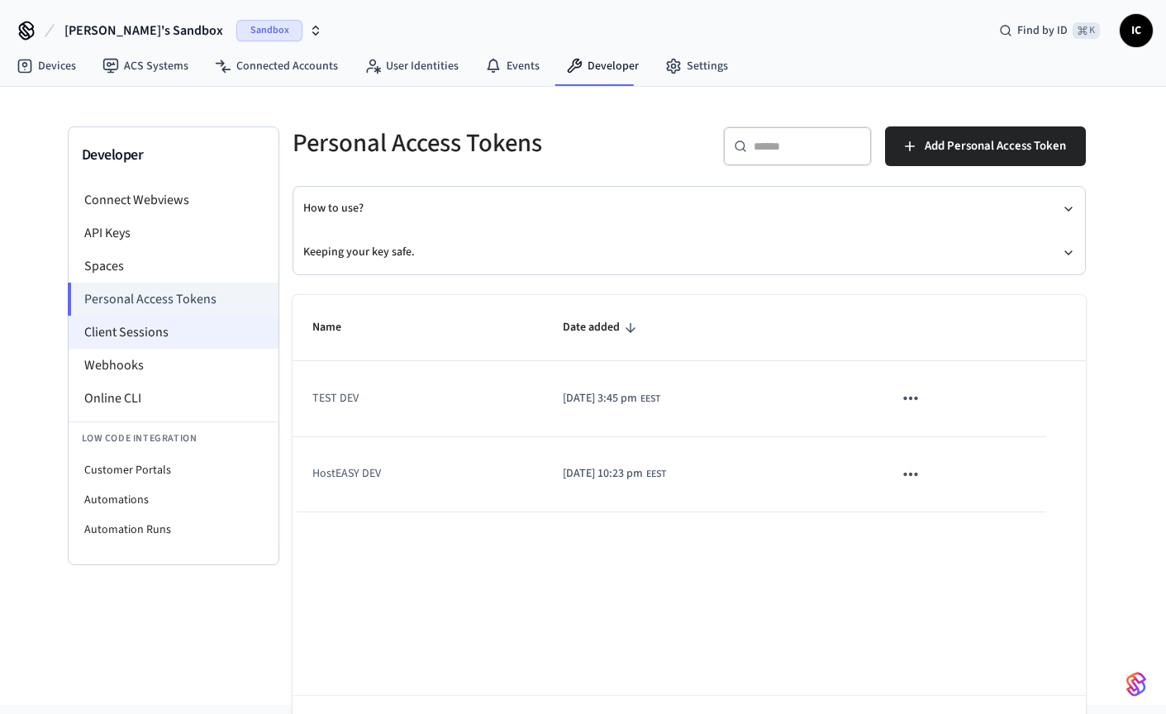
click at [162, 324] on li "Client Sessions" at bounding box center [174, 332] width 210 height 33
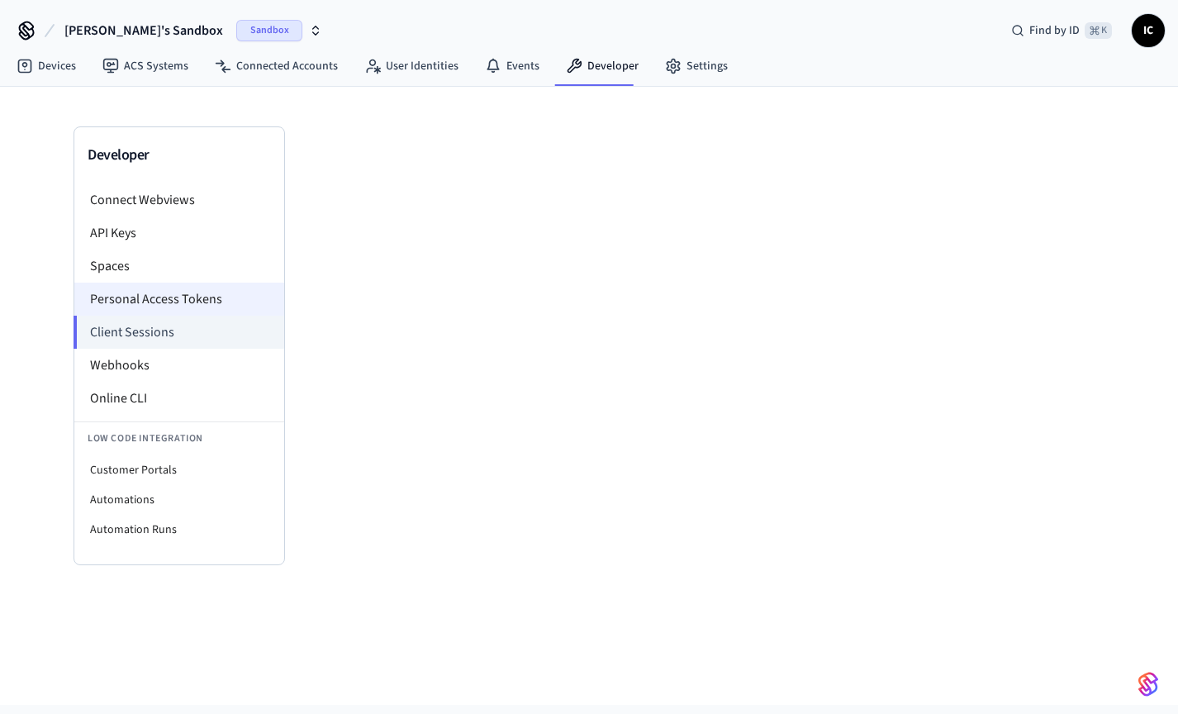
click at [162, 303] on li "Personal Access Tokens" at bounding box center [179, 299] width 210 height 33
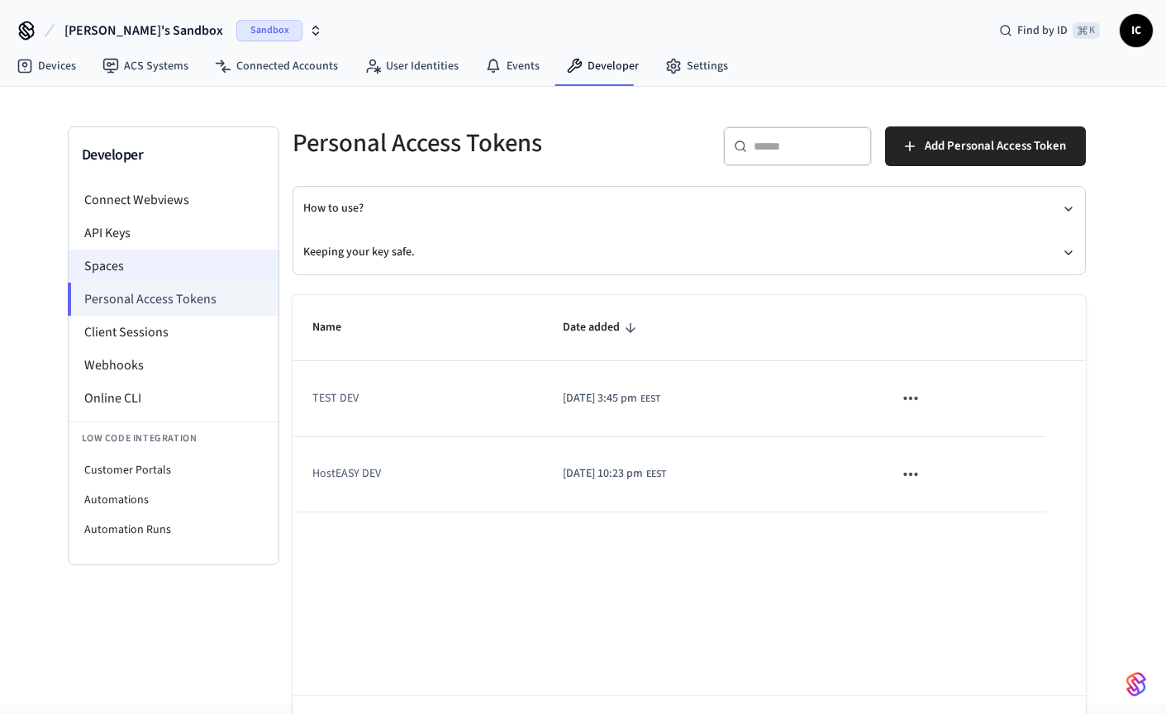
click at [171, 267] on li "Spaces" at bounding box center [174, 266] width 210 height 33
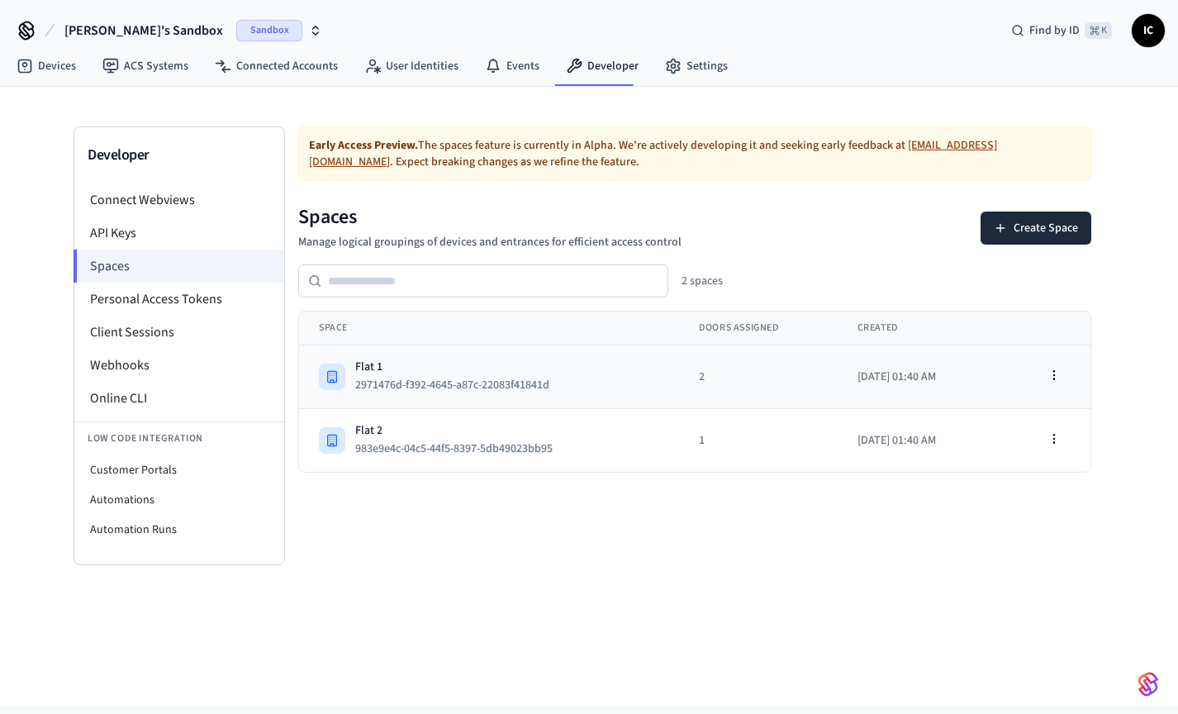
click at [619, 388] on div "Flat 1 2971476d-f392-4645-a87c-22083f41841d" at bounding box center [489, 377] width 340 height 36
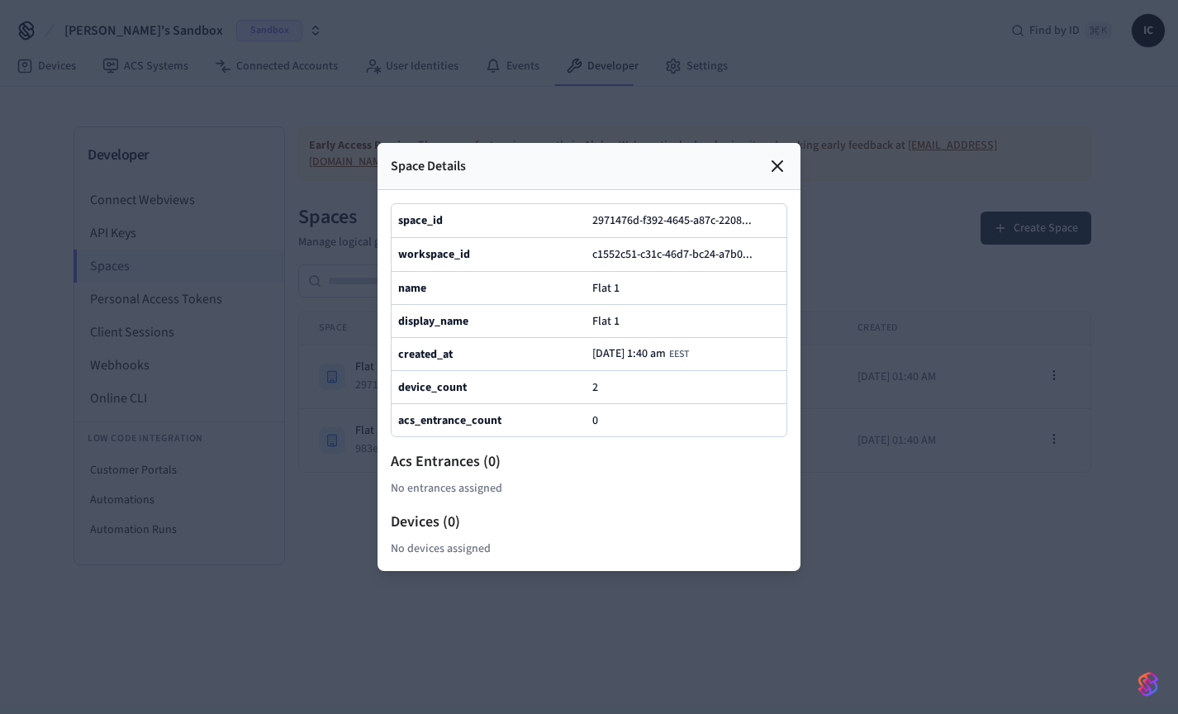
click at [787, 143] on div "Space Details" at bounding box center [589, 166] width 423 height 47
click at [775, 156] on icon at bounding box center [778, 166] width 20 height 20
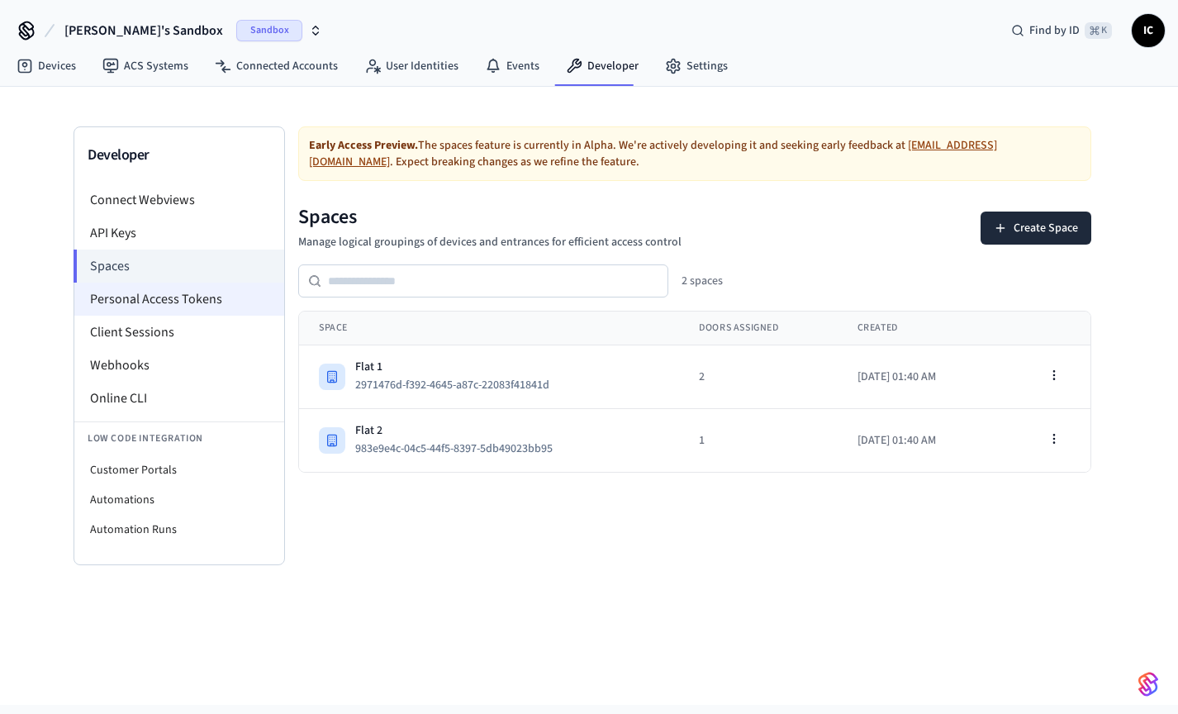
click at [212, 301] on li "Personal Access Tokens" at bounding box center [179, 299] width 210 height 33
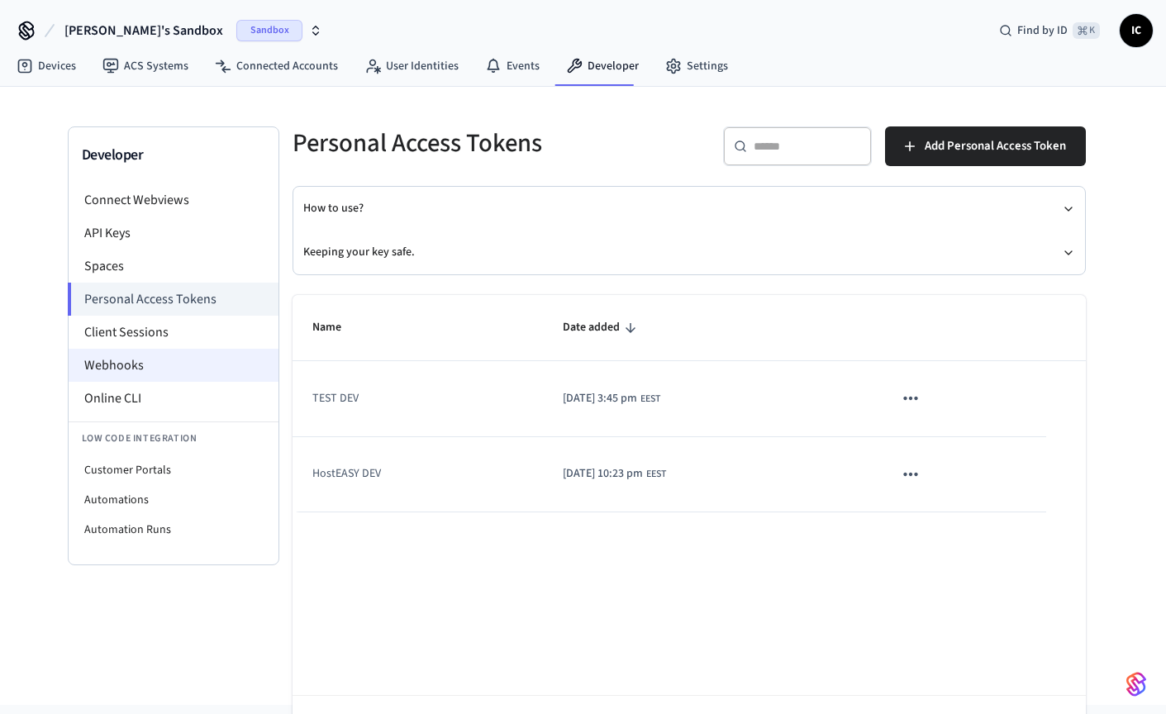
click at [212, 364] on li "Webhooks" at bounding box center [174, 365] width 210 height 33
click at [176, 396] on li "Online CLI" at bounding box center [174, 398] width 210 height 33
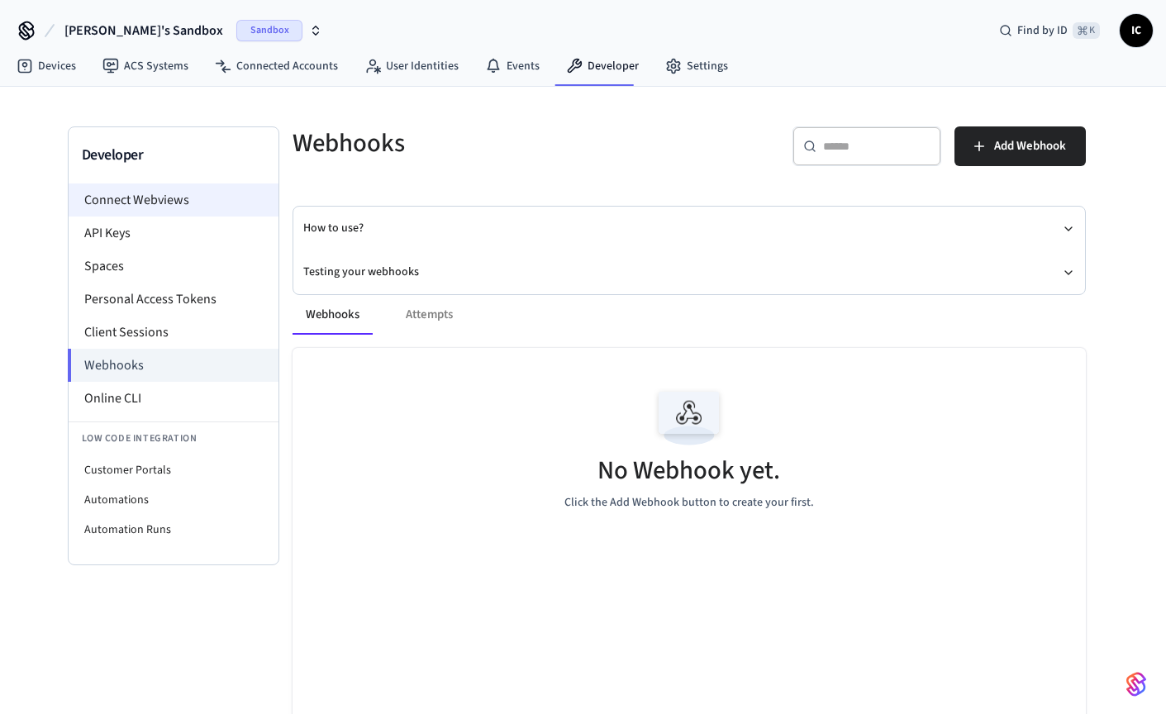
click at [188, 202] on li "Connect Webviews" at bounding box center [174, 199] width 210 height 33
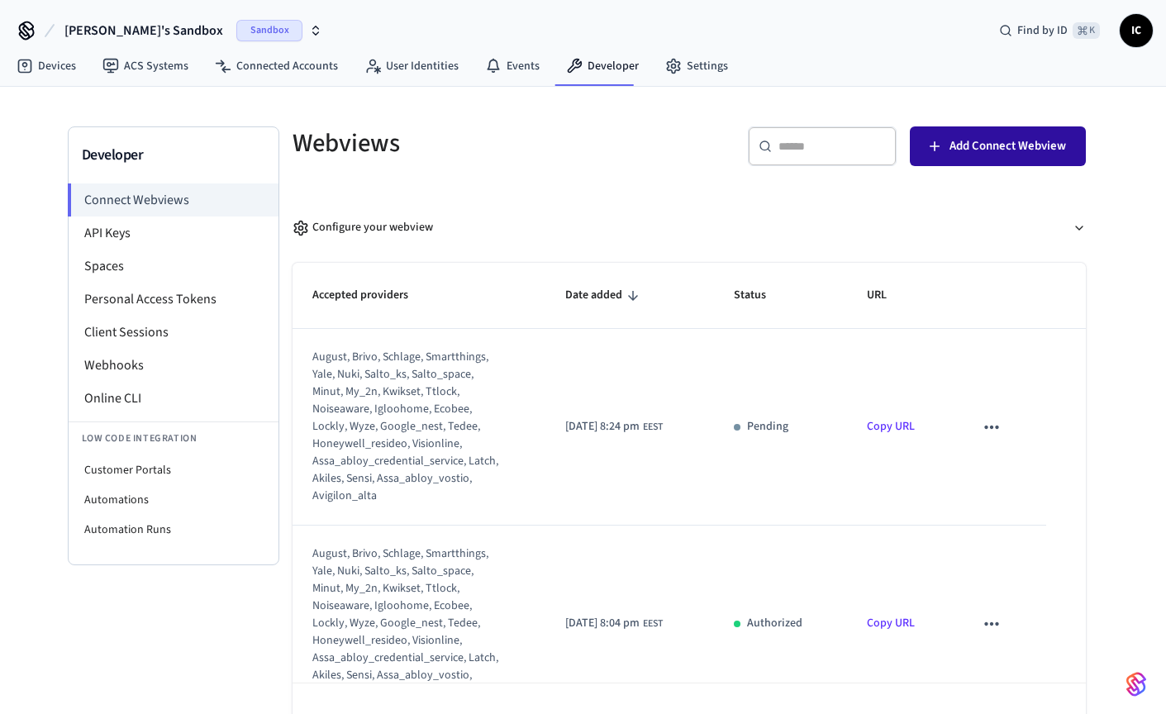
click at [1004, 148] on span "Add Connect Webview" at bounding box center [1007, 146] width 116 height 21
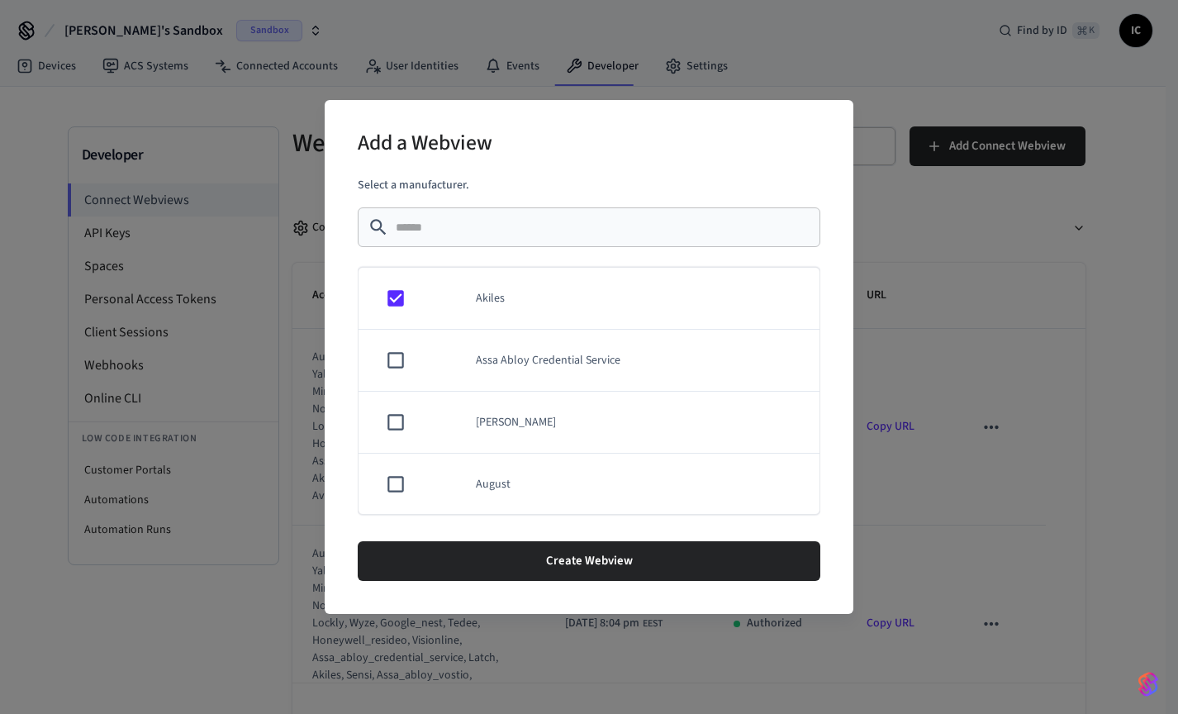
click at [392, 374] on td "sticky table" at bounding box center [393, 361] width 68 height 62
click at [402, 410] on td "sticky table" at bounding box center [393, 423] width 68 height 62
click at [395, 445] on td "sticky table" at bounding box center [393, 464] width 68 height 62
click at [408, 317] on td "sticky table" at bounding box center [393, 314] width 68 height 62
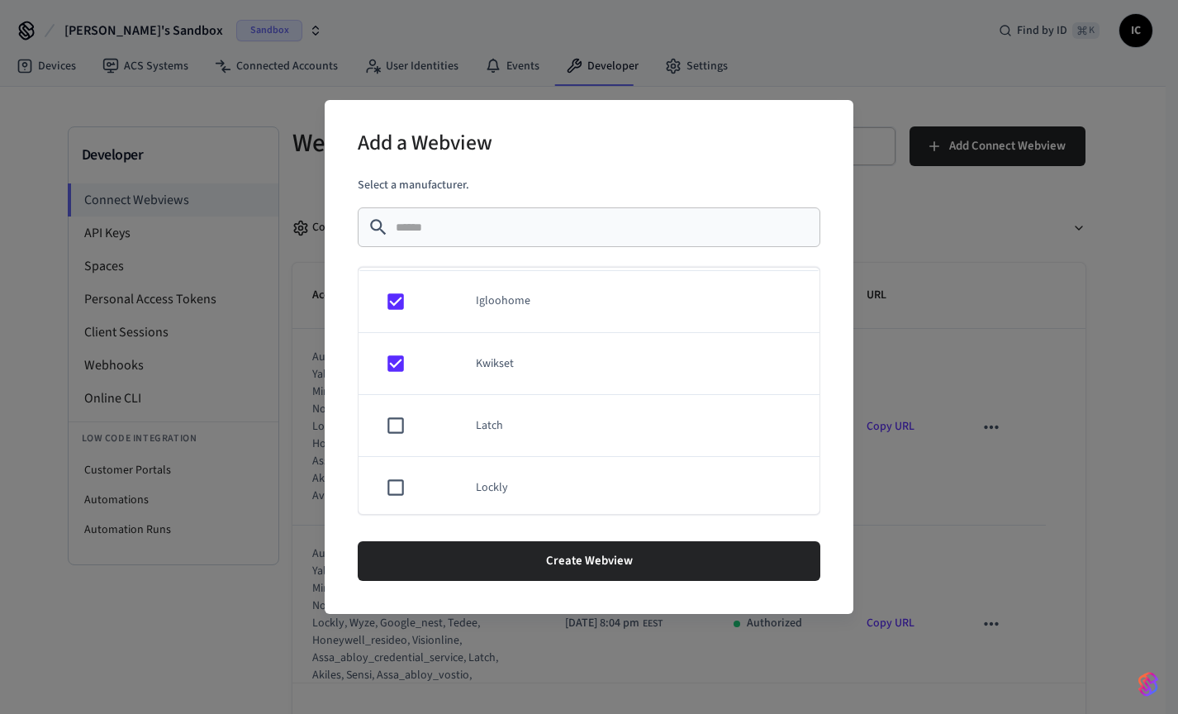
scroll to position [522, 0]
click at [397, 445] on td "sticky table" at bounding box center [393, 459] width 68 height 62
click at [407, 466] on td "sticky table" at bounding box center [393, 466] width 68 height 62
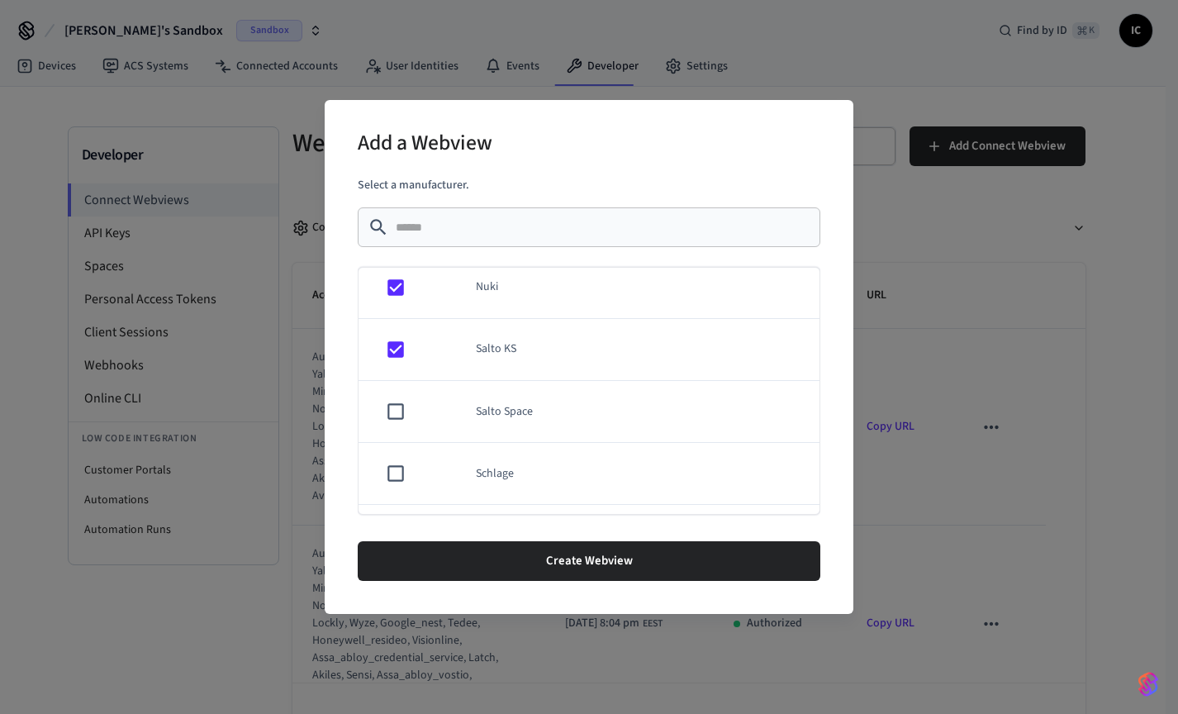
click at [408, 421] on td "sticky table" at bounding box center [393, 412] width 68 height 62
click at [408, 465] on td "sticky table" at bounding box center [393, 474] width 68 height 62
click at [416, 431] on td "sticky table" at bounding box center [393, 427] width 68 height 62
click at [422, 449] on td "sticky table" at bounding box center [393, 460] width 68 height 62
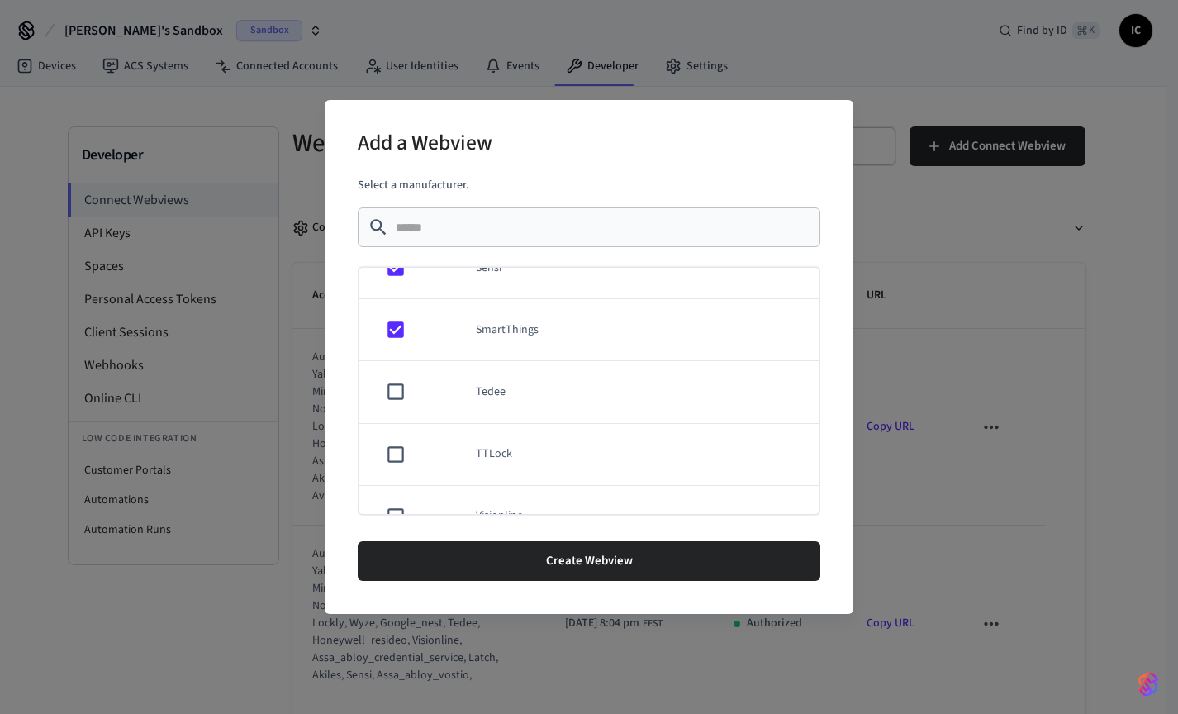
click at [424, 399] on td "sticky table" at bounding box center [393, 392] width 68 height 62
click at [426, 441] on td "sticky table" at bounding box center [441, 455] width 30 height 62
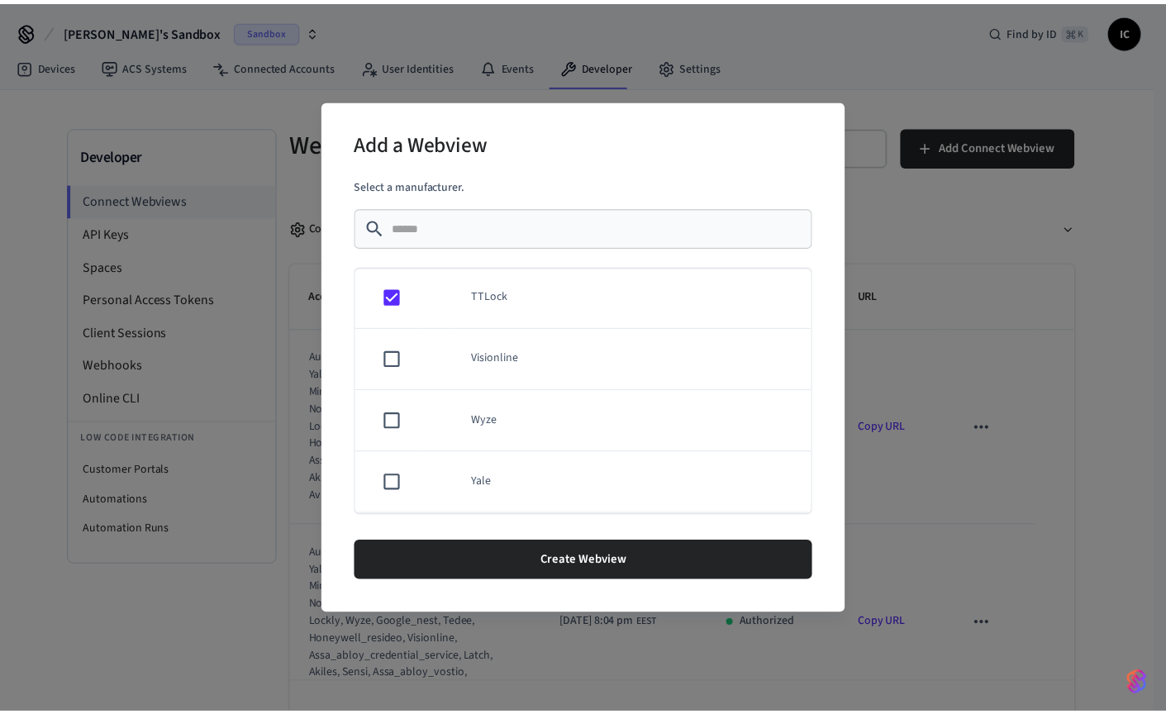
scroll to position [1442, 0]
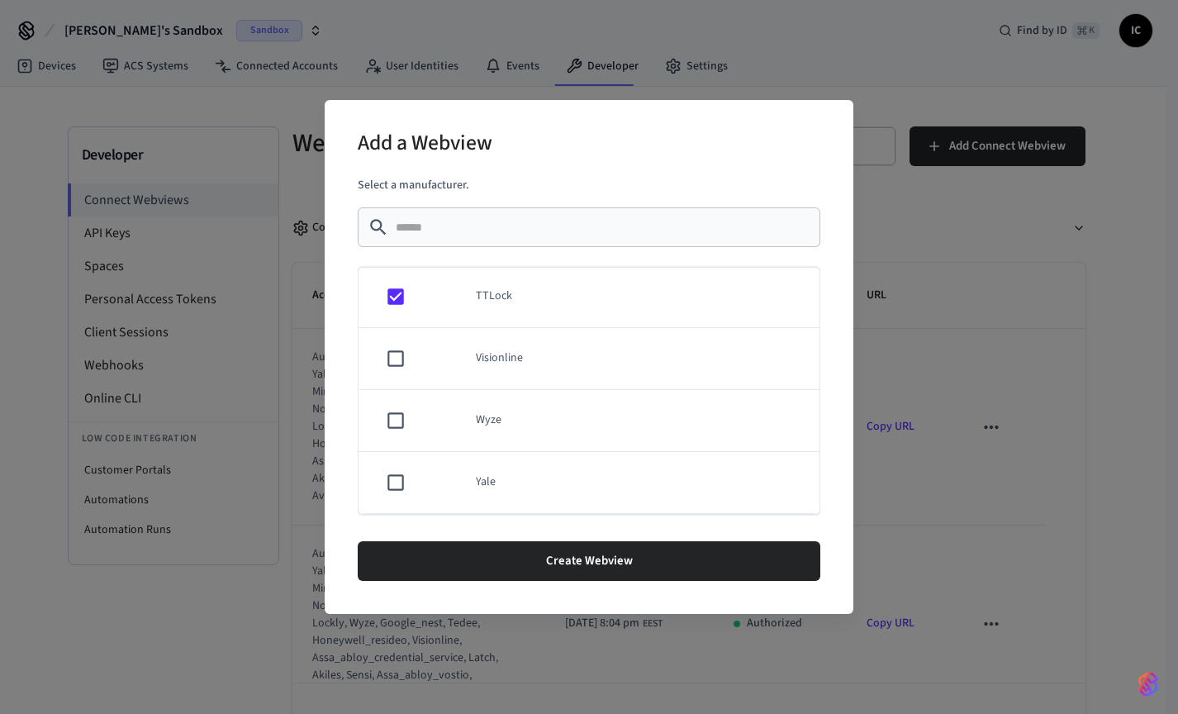
click at [430, 357] on td "sticky table" at bounding box center [441, 359] width 30 height 62
click at [430, 396] on td "sticky table" at bounding box center [441, 421] width 30 height 62
click at [421, 467] on td "sticky table" at bounding box center [393, 483] width 68 height 62
click at [635, 553] on button "Create Webview" at bounding box center [589, 561] width 463 height 40
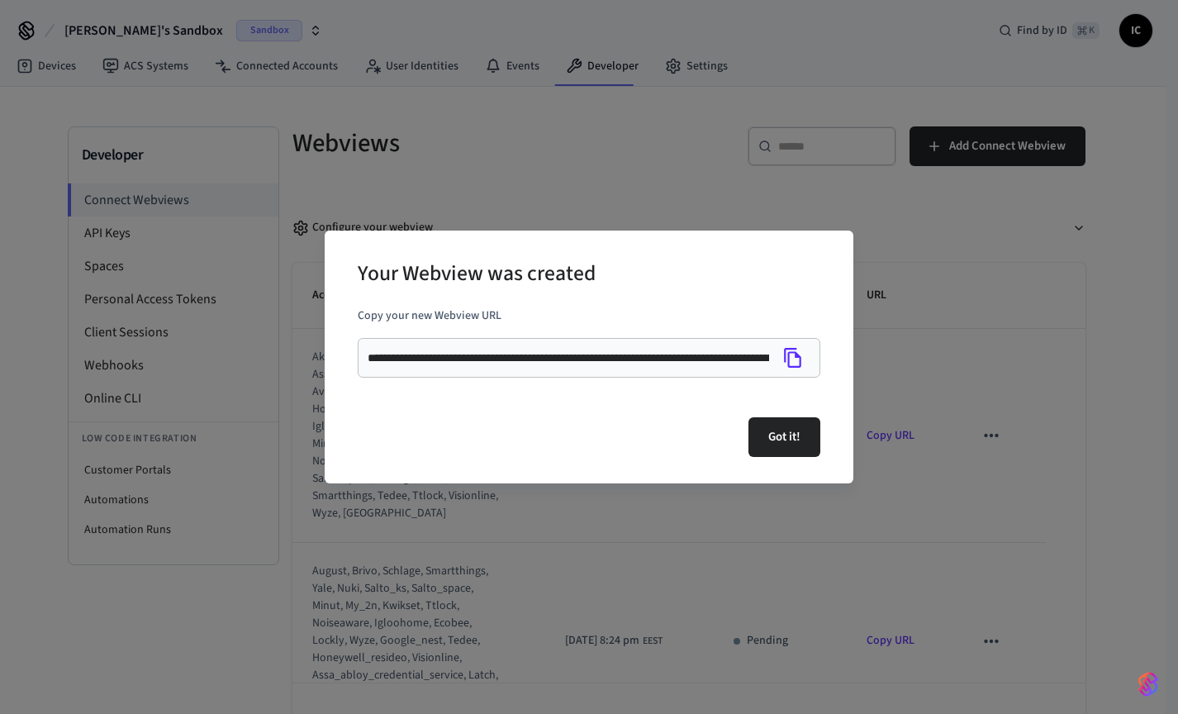
click at [795, 355] on icon "Copy" at bounding box center [792, 358] width 17 height 20
click at [709, 183] on div "**********" at bounding box center [589, 357] width 1178 height 714
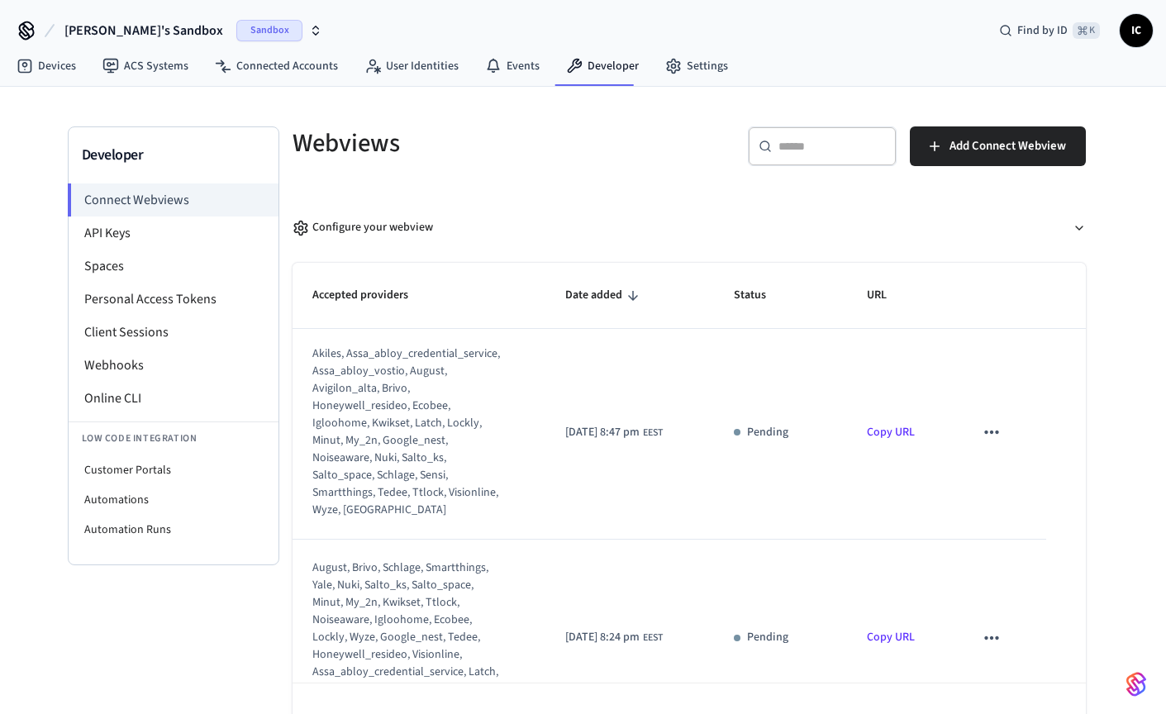
scroll to position [0, 0]
click at [996, 439] on button "sticky table" at bounding box center [991, 435] width 35 height 35
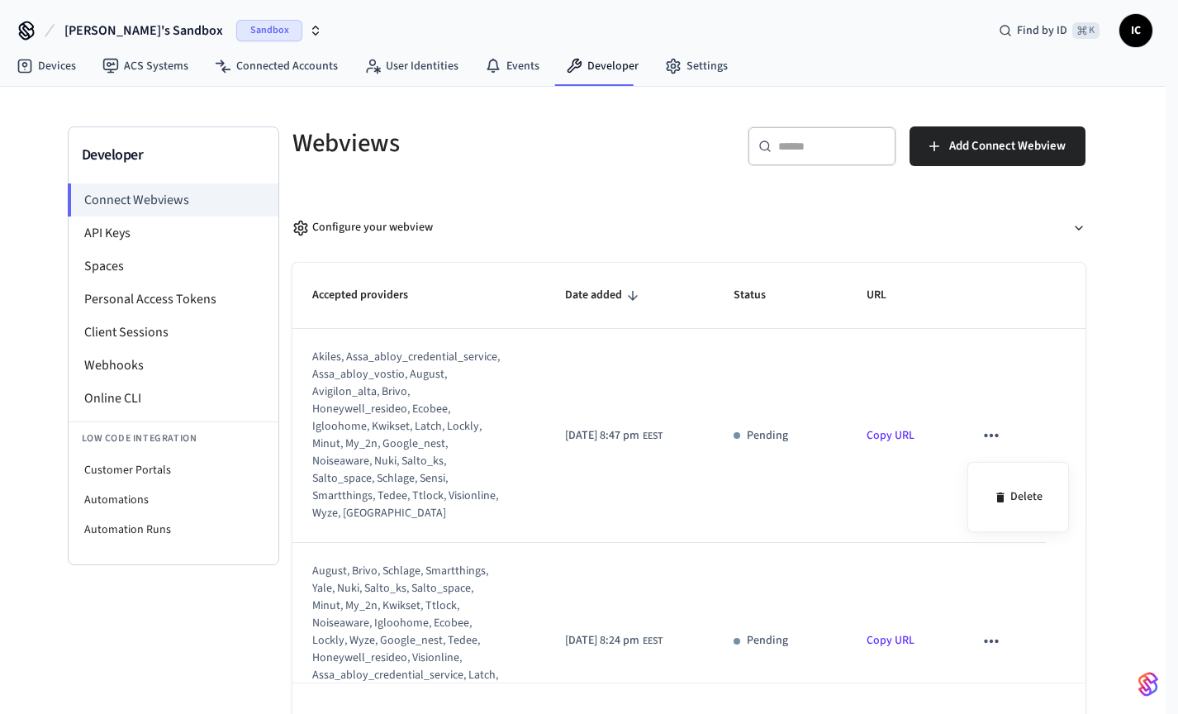
click at [833, 402] on div at bounding box center [589, 357] width 1178 height 714
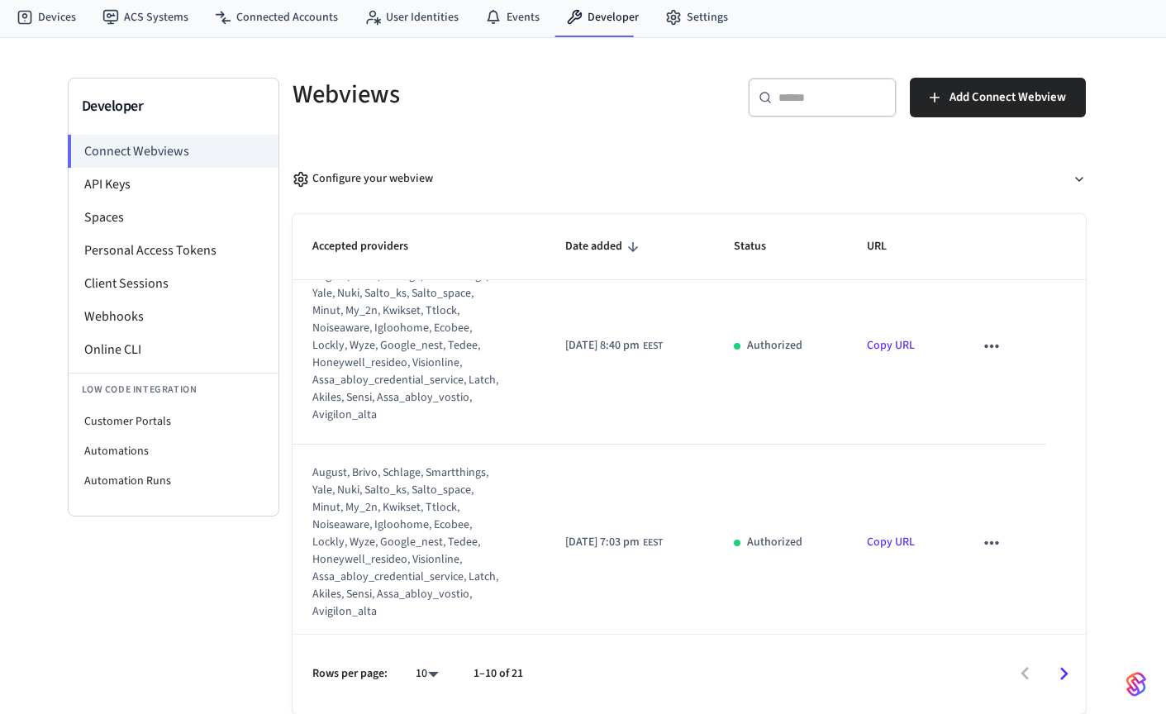
scroll to position [1622, 0]
click at [387, 171] on div "Configure your webview" at bounding box center [362, 178] width 140 height 17
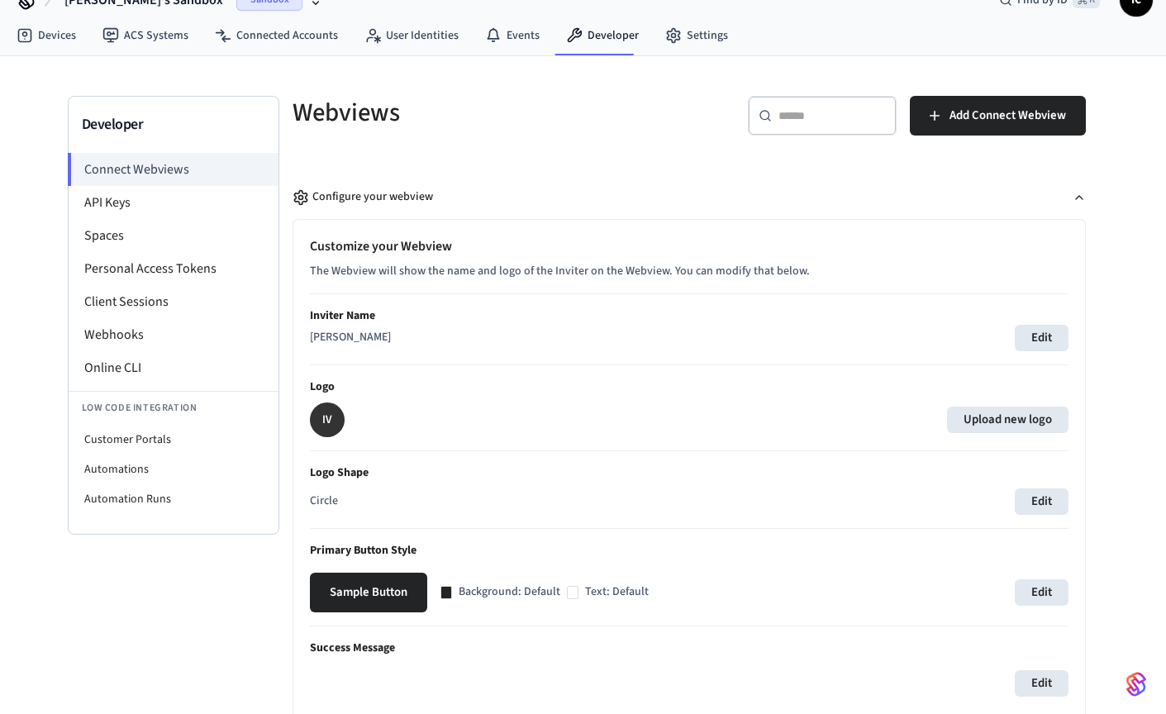
scroll to position [30, 0]
click at [720, 260] on div "Customize your Webview The Webview will show the name and logo of the Inviter o…" at bounding box center [689, 265] width 758 height 57
click at [562, 280] on p "The Webview will show the name and logo of the Inviter on the Webview. You can …" at bounding box center [689, 272] width 758 height 17
click at [390, 202] on div "Configure your webview" at bounding box center [362, 197] width 140 height 17
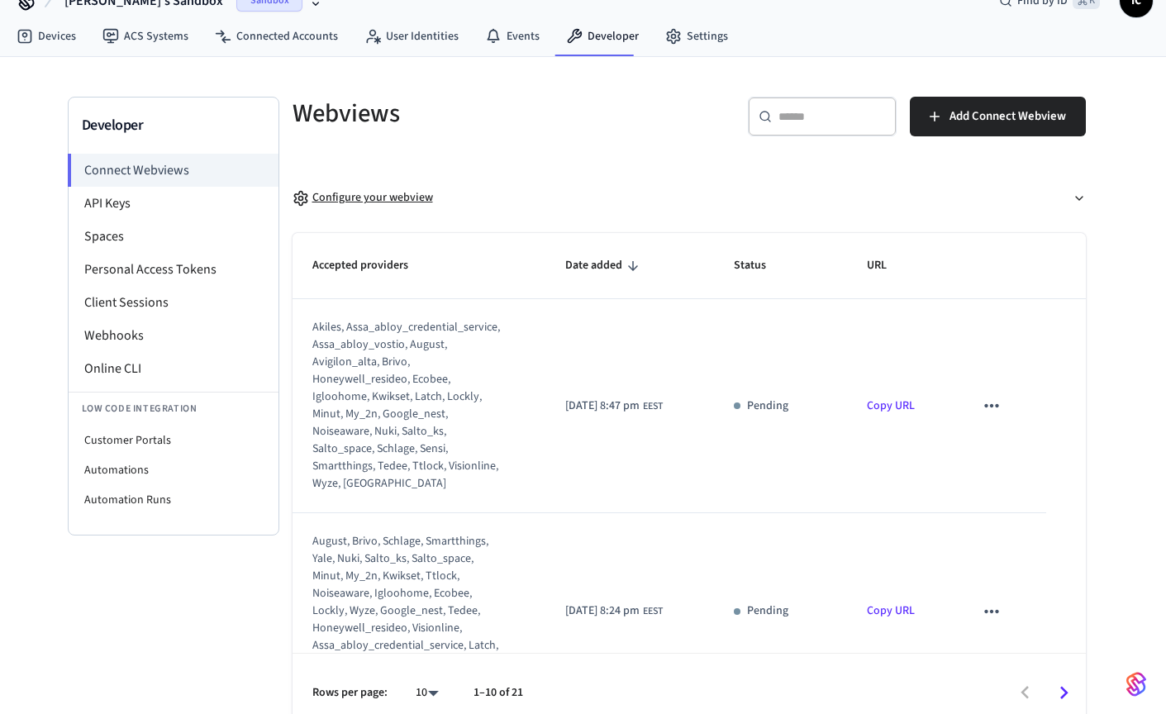
click at [393, 196] on div "Configure your webview" at bounding box center [362, 197] width 140 height 17
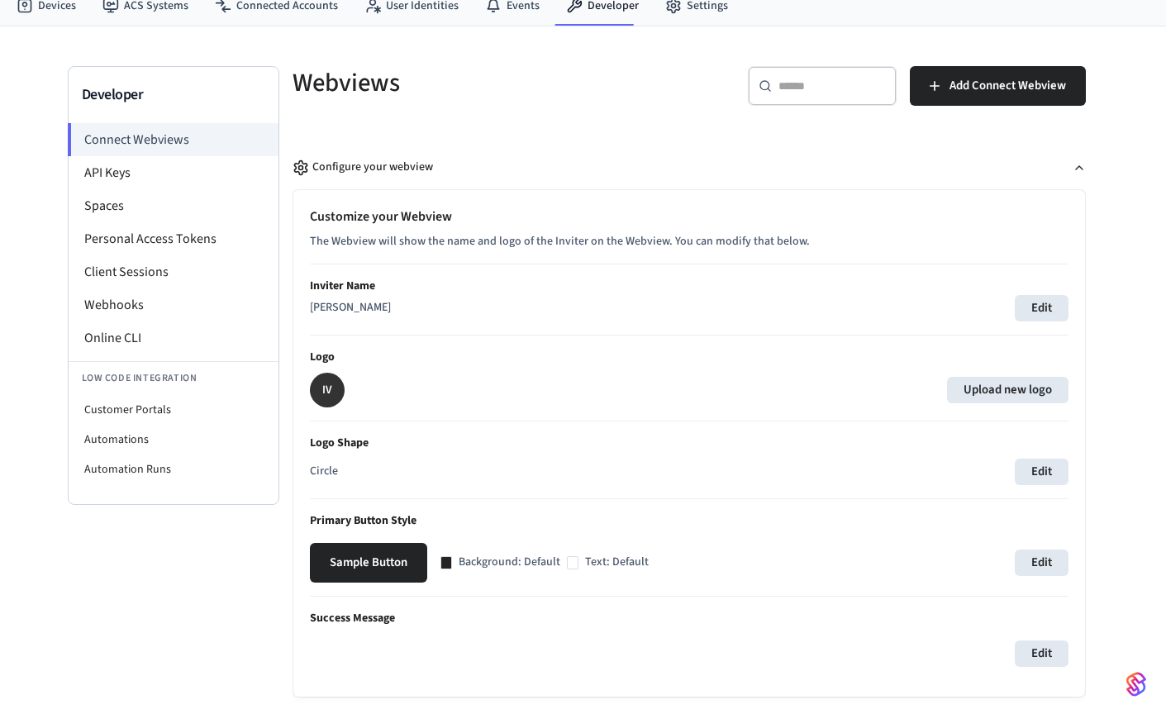
scroll to position [345, 0]
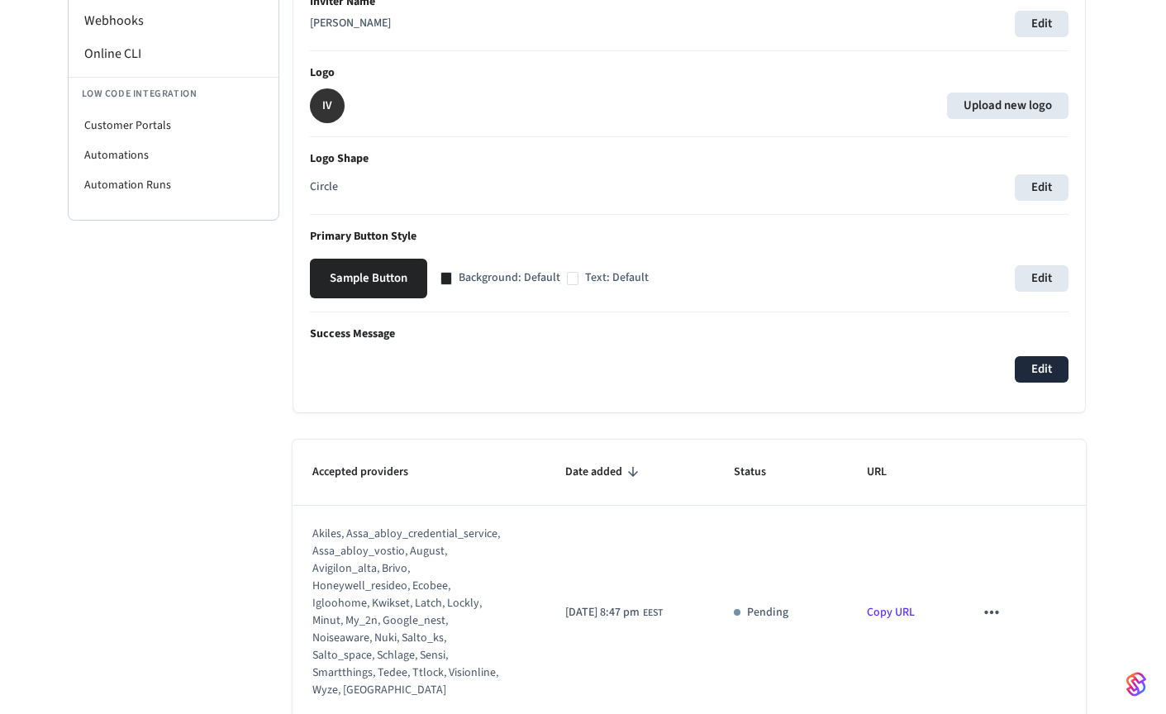
click at [1048, 379] on button "Edit" at bounding box center [1042, 369] width 54 height 26
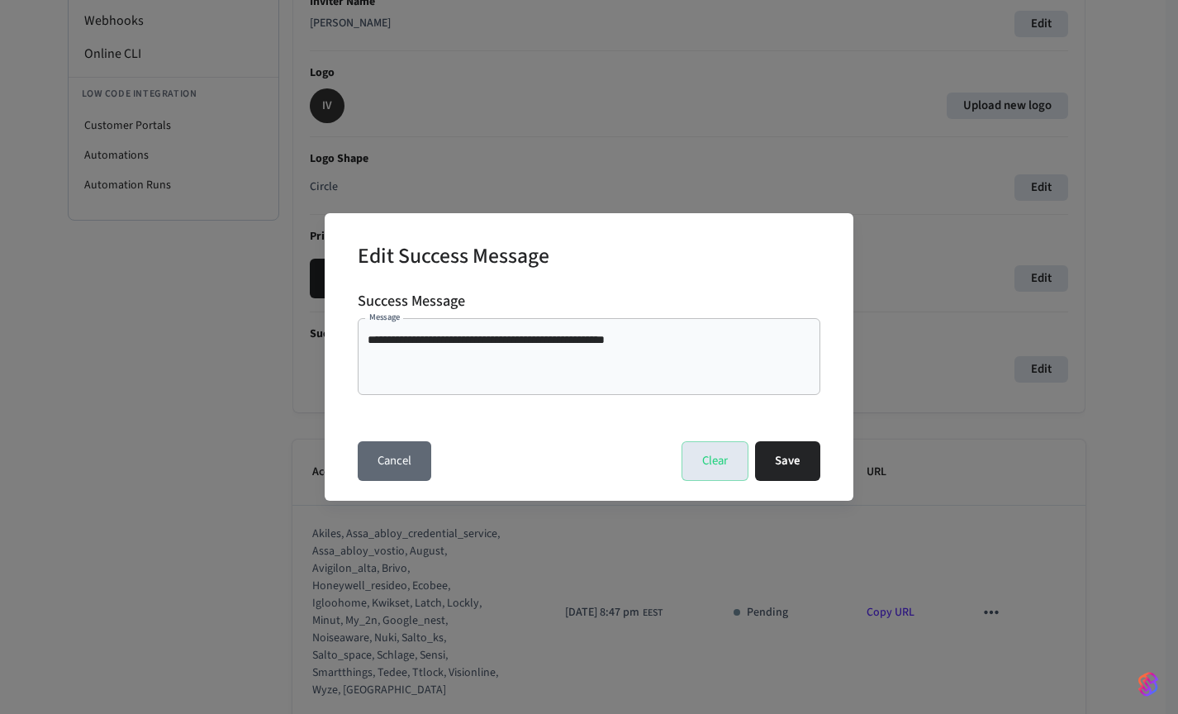
click at [397, 459] on button "Cancel" at bounding box center [395, 461] width 74 height 40
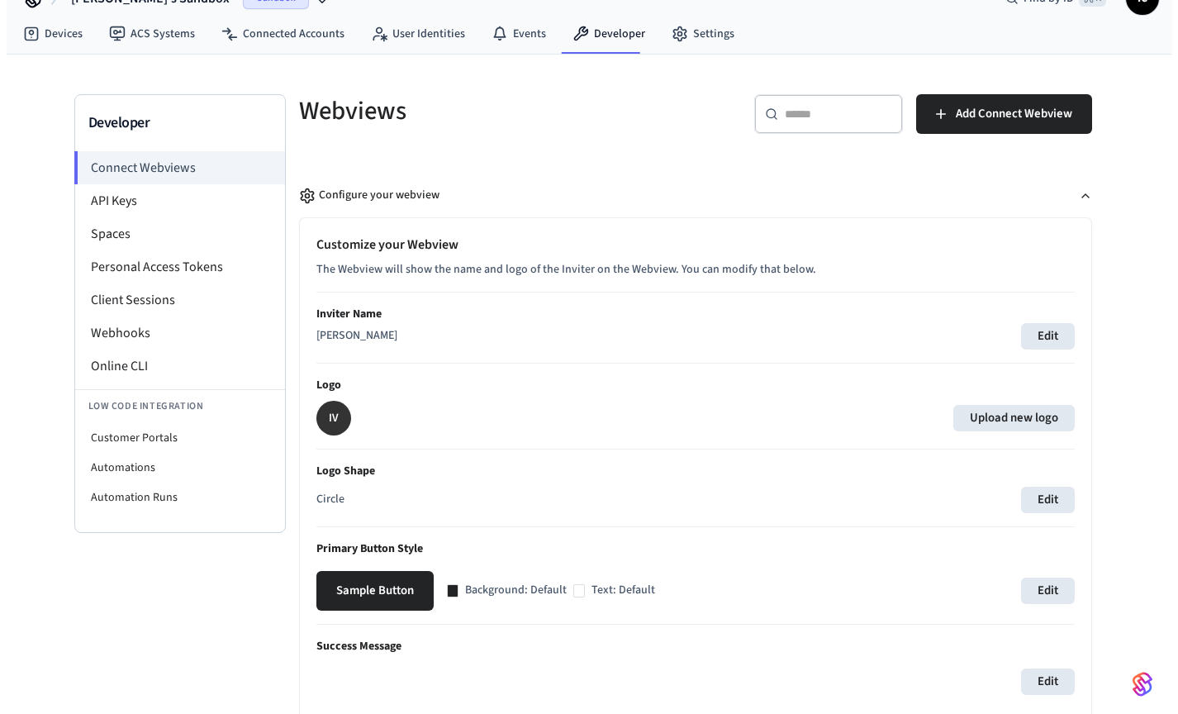
scroll to position [0, 0]
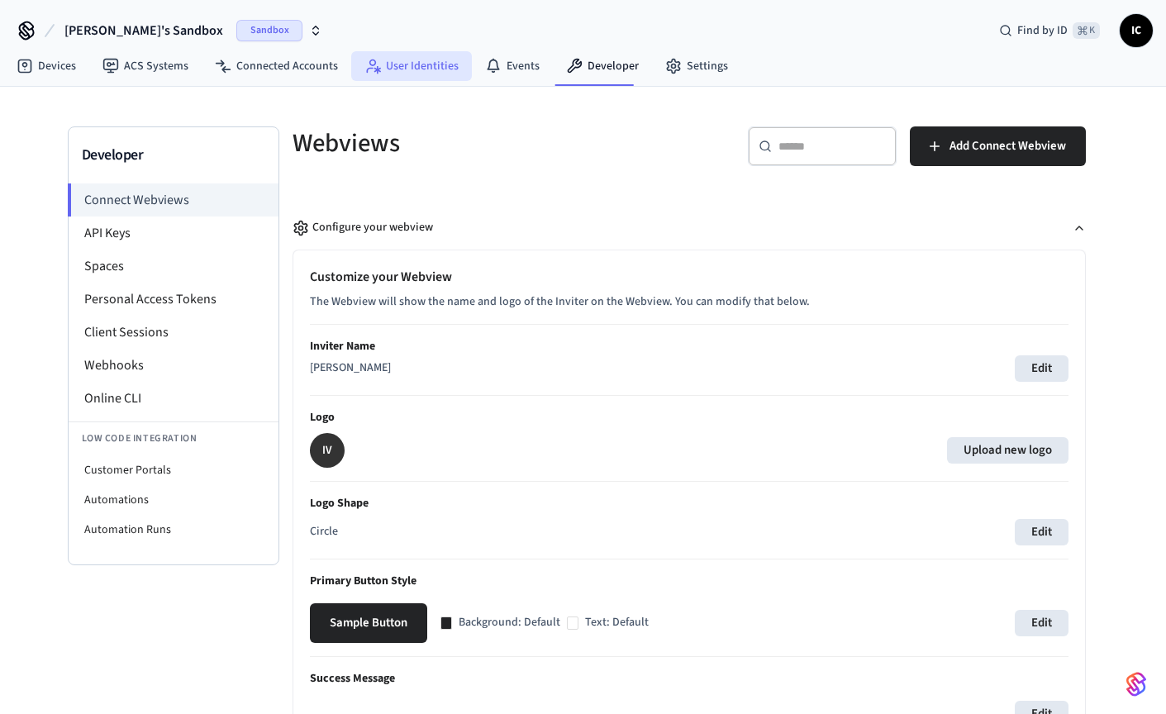
click at [409, 67] on link "User Identities" at bounding box center [411, 66] width 121 height 30
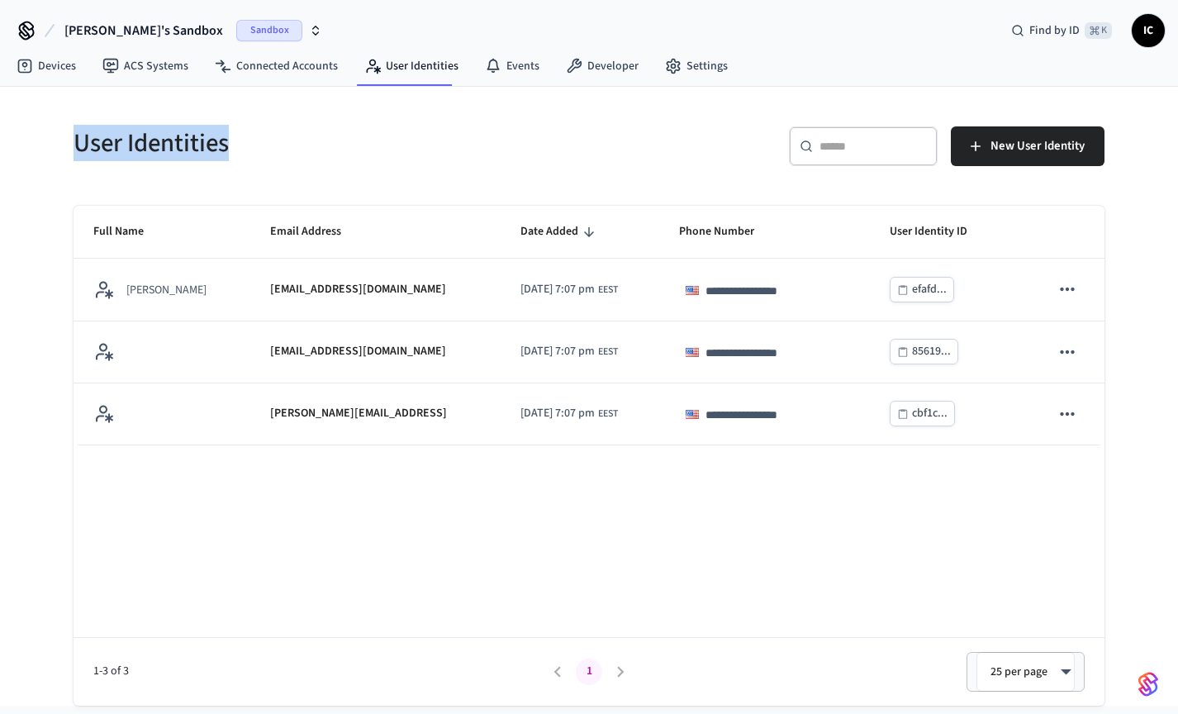
drag, startPoint x: 216, startPoint y: 145, endPoint x: 69, endPoint y: 146, distance: 147.1
click at [68, 146] on div "User Identities" at bounding box center [316, 143] width 525 height 73
copy h5 "User Identities"
